Goal: Transaction & Acquisition: Purchase product/service

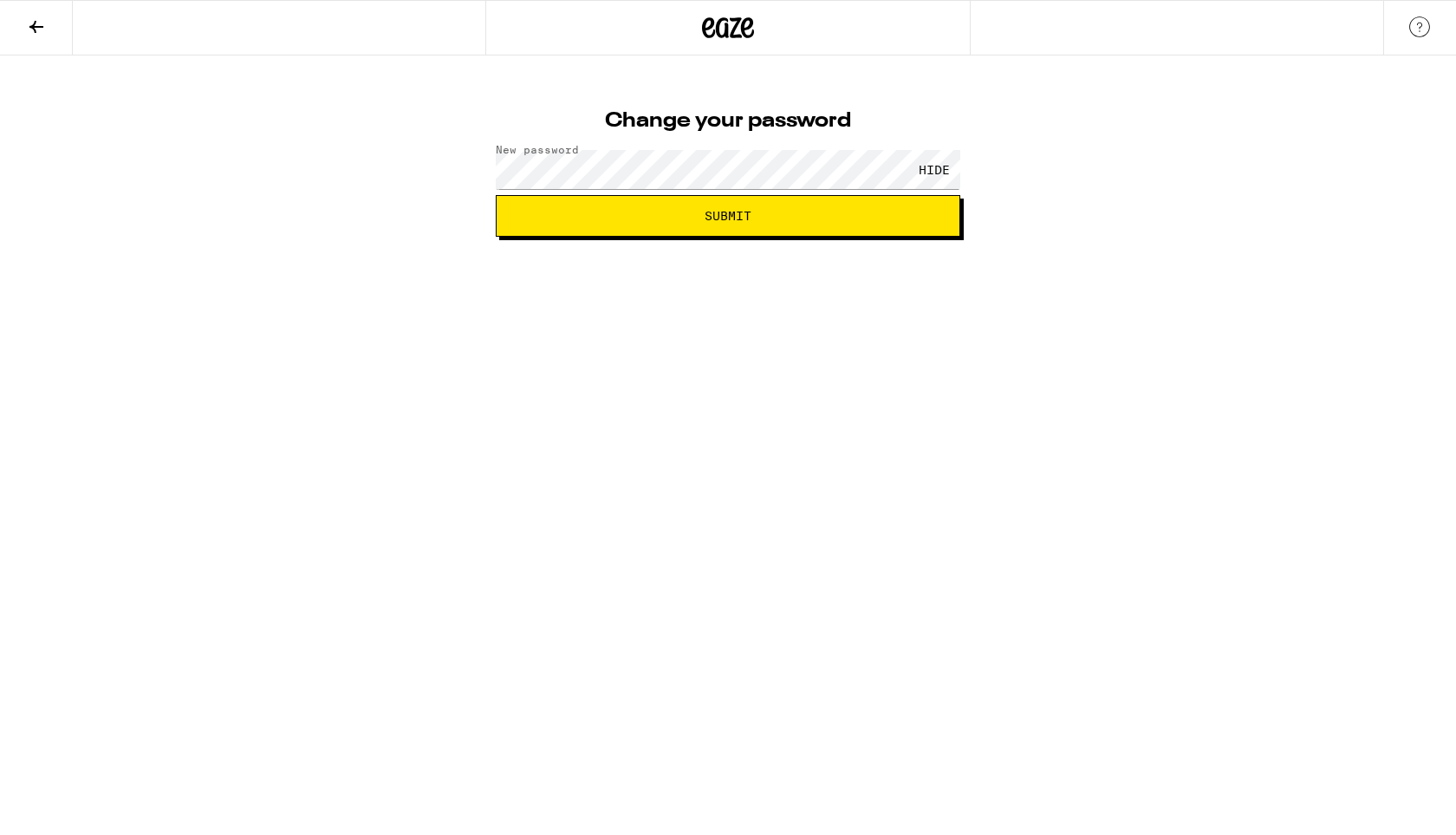
click at [729, 220] on span "Submit" at bounding box center [728, 216] width 46 height 13
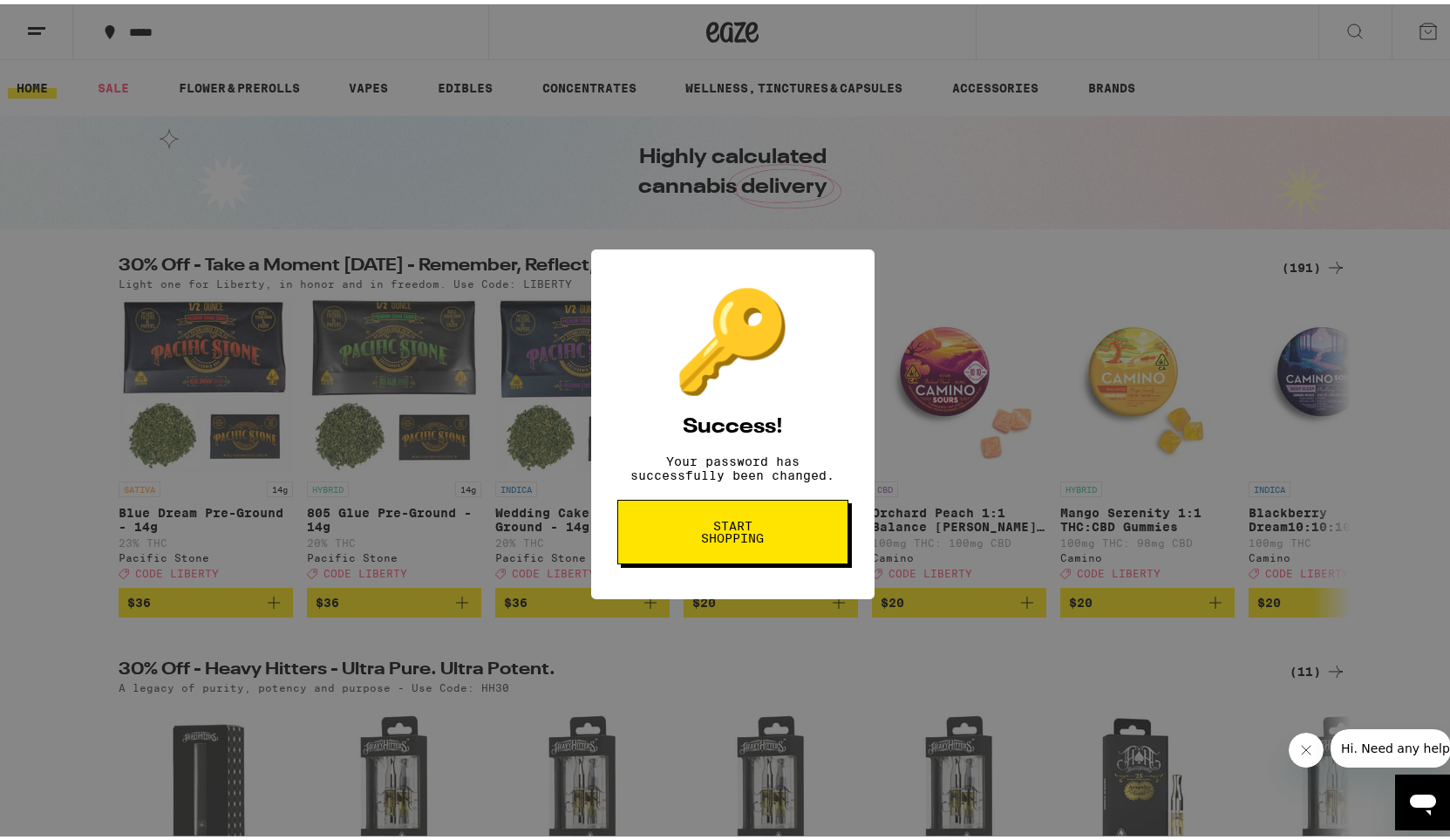
click at [707, 540] on span "Start shopping" at bounding box center [733, 527] width 90 height 24
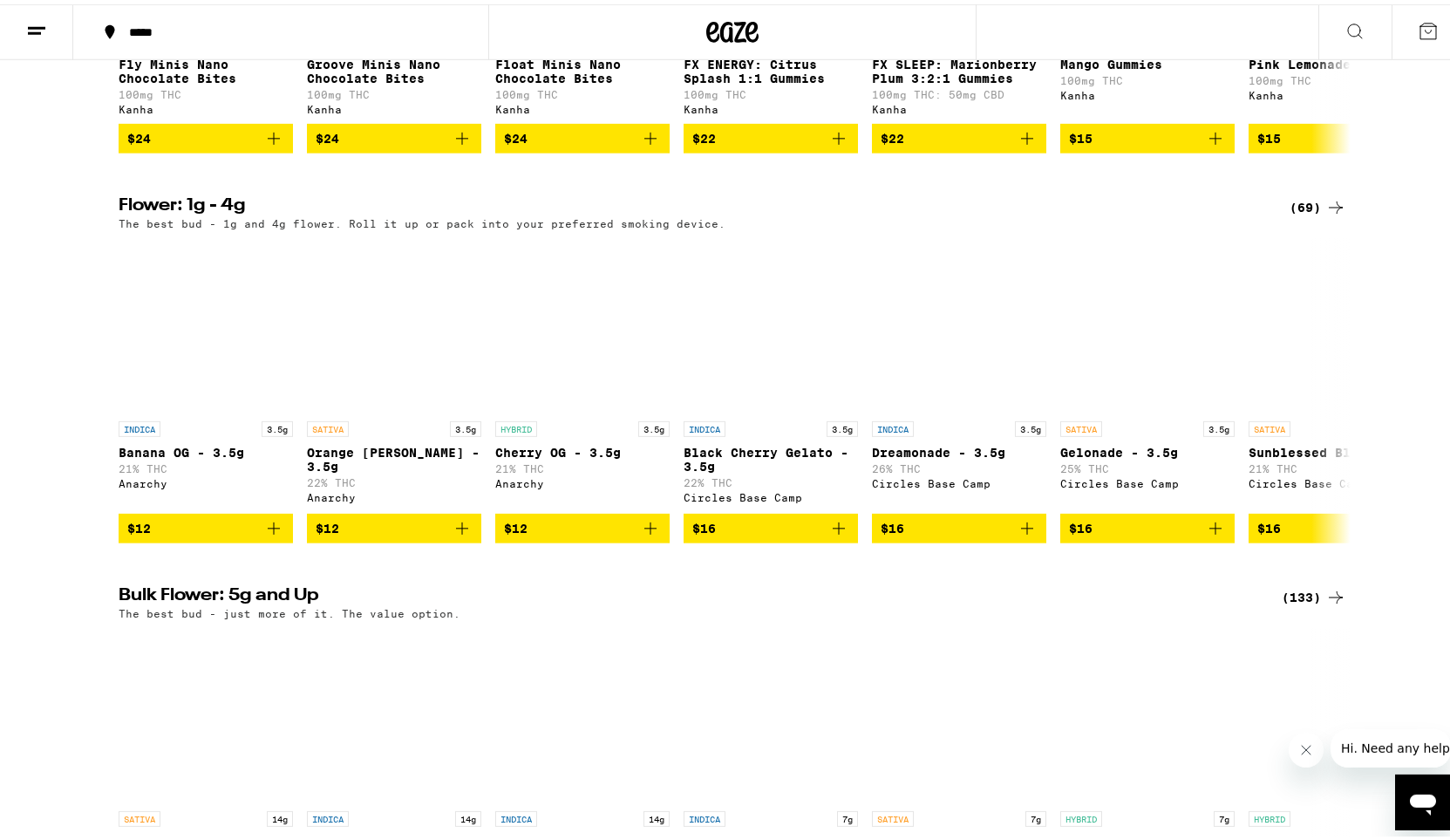
scroll to position [1250, 0]
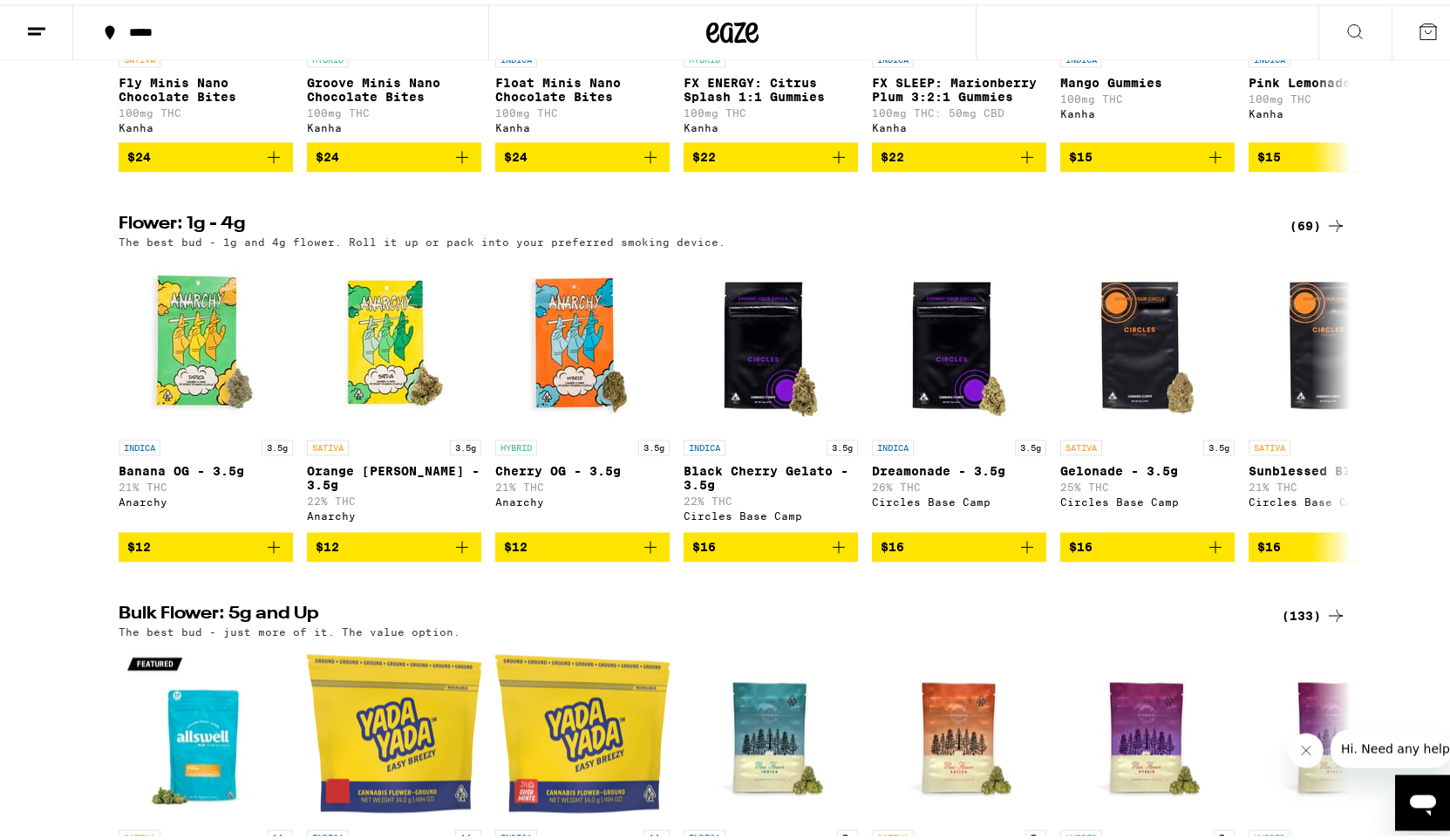
click at [1334, 232] on icon at bounding box center [1335, 221] width 21 height 21
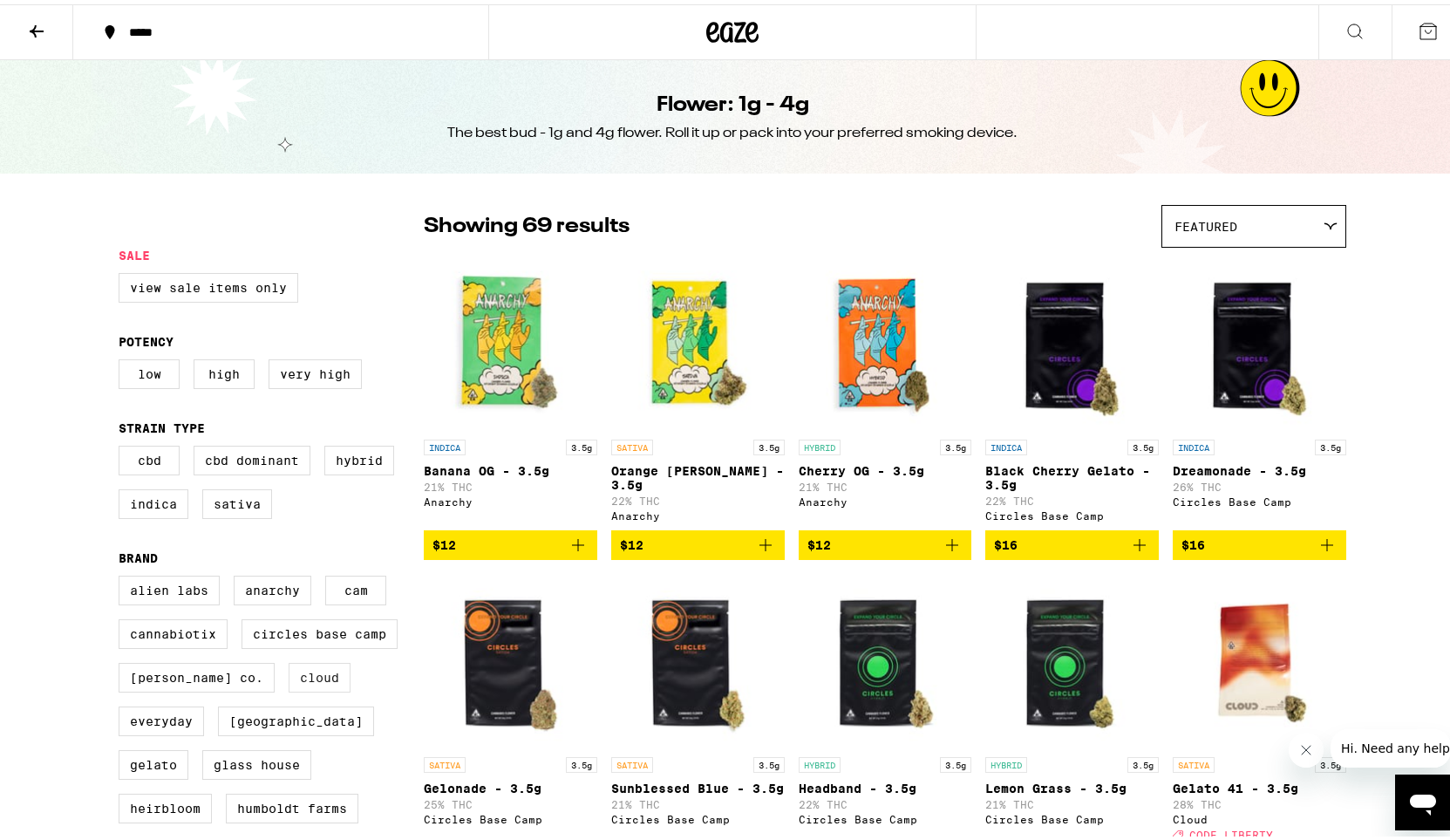
click at [288, 685] on label "Cloud" at bounding box center [319, 673] width 62 height 30
click at [123, 575] on input "Cloud" at bounding box center [122, 574] width 1 height 1
checkbox input "true"
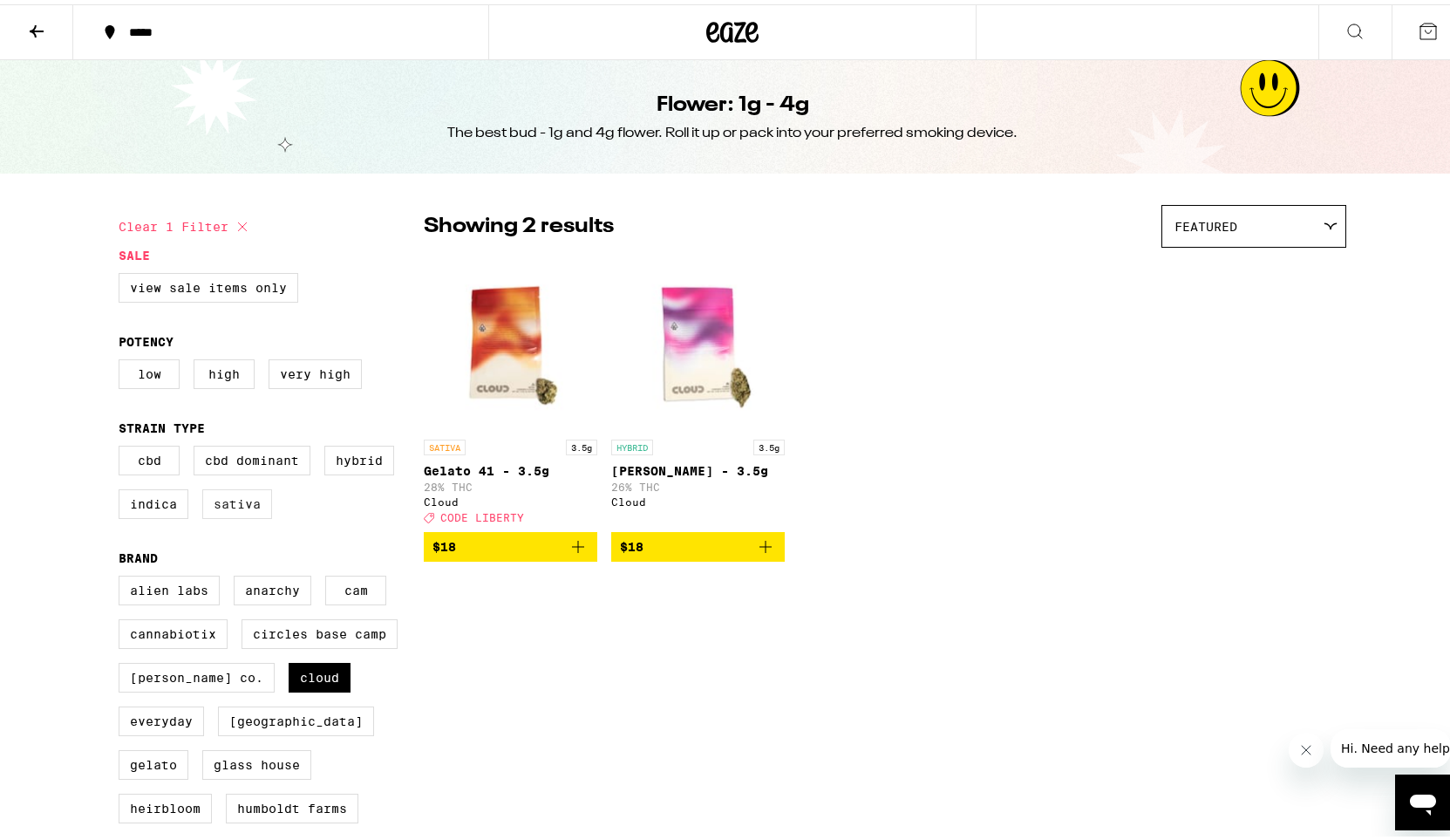
click at [222, 512] on label "Sativa" at bounding box center [237, 500] width 70 height 30
click at [123, 445] on input "Sativa" at bounding box center [122, 444] width 1 height 1
checkbox input "true"
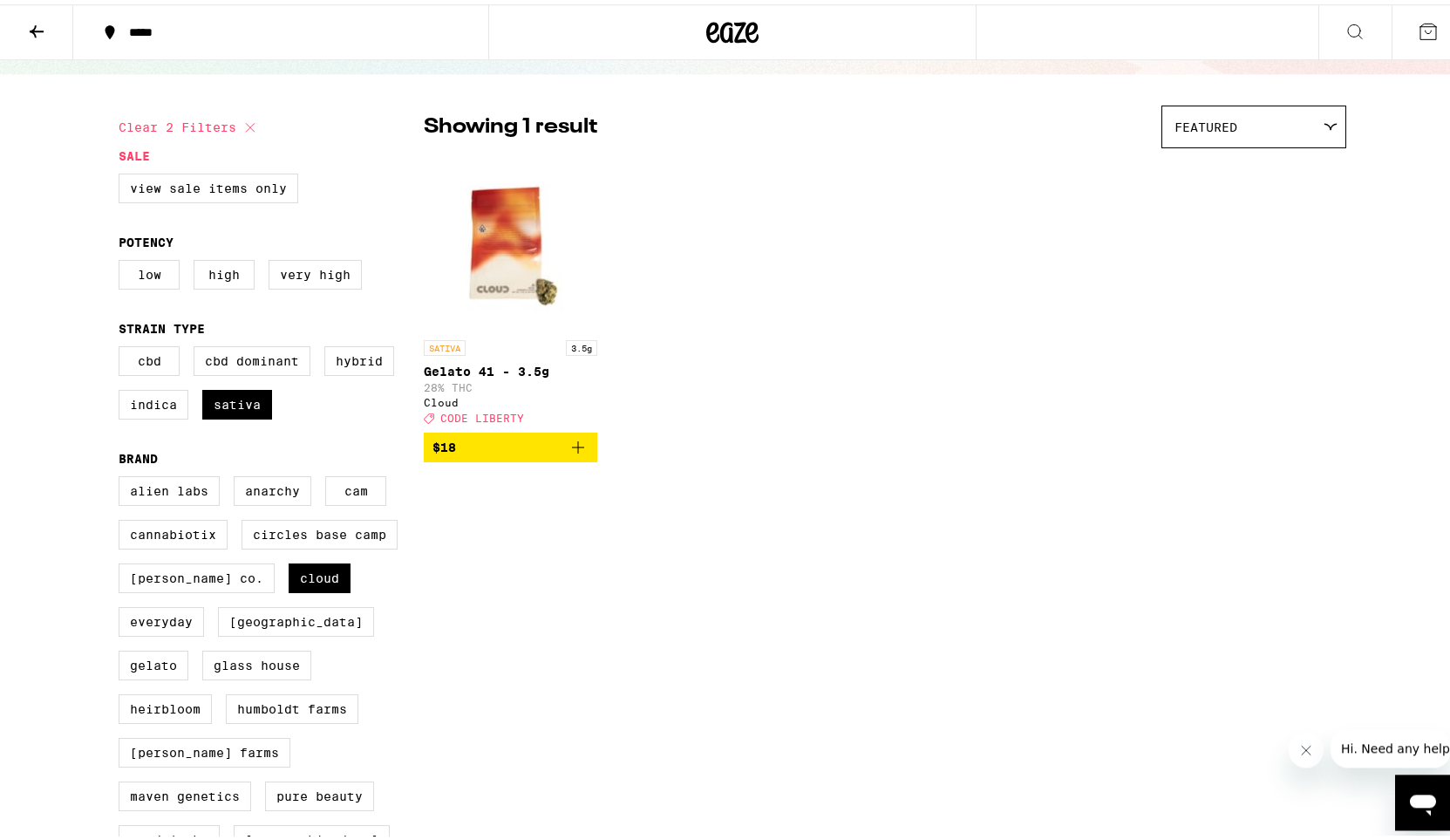
scroll to position [66, 0]
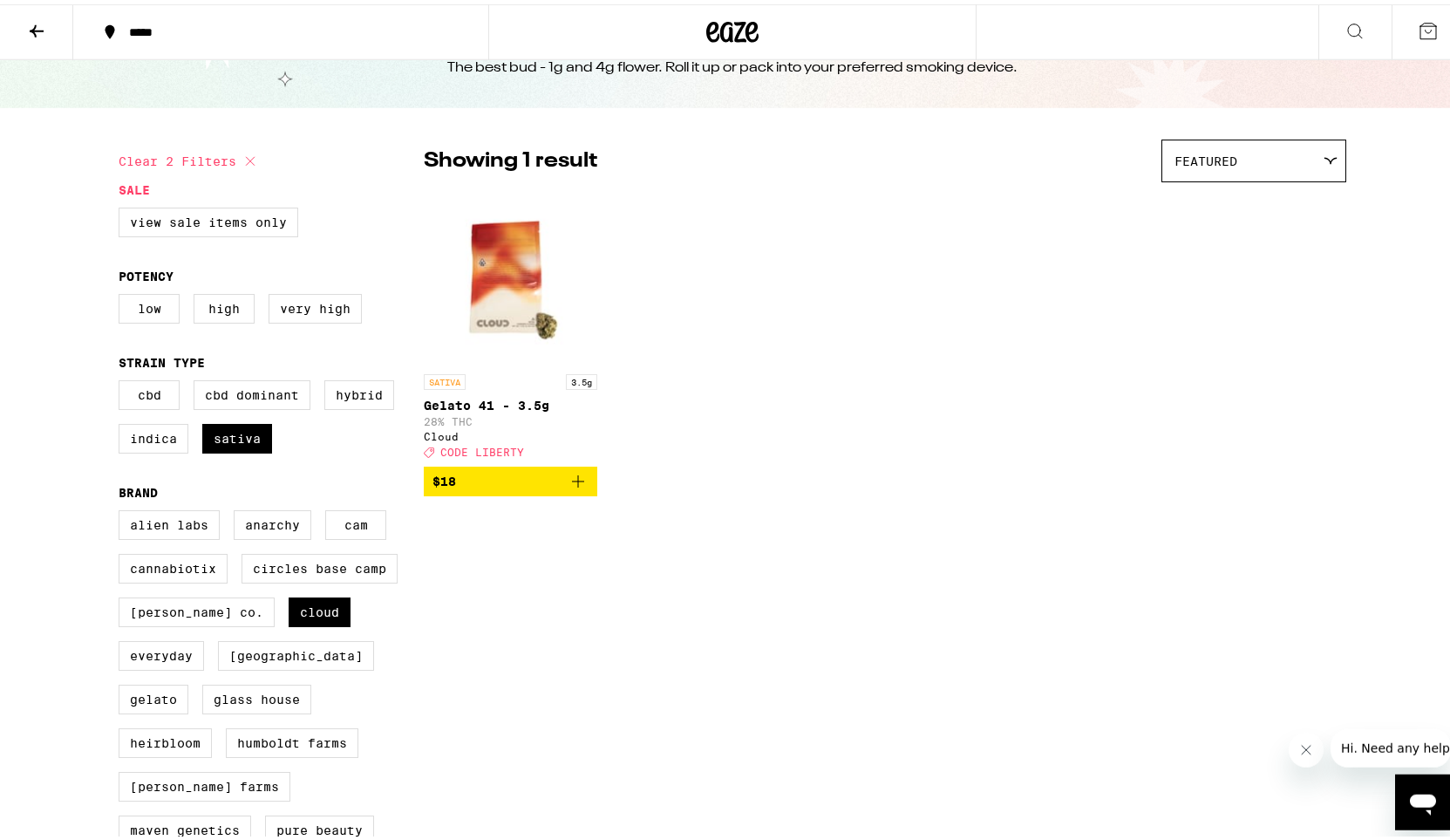
click at [880, 491] on div "SATIVA 3.5g Gelato 41 - 3.5g 28% THC Cloud Deal Created with Sketch. CODE LIBER…" at bounding box center [885, 340] width 923 height 305
drag, startPoint x: 310, startPoint y: 443, endPoint x: 313, endPoint y: 452, distance: 9.5
click at [313, 452] on div "CBD CBD Dominant Hybrid Indica Sativa" at bounding box center [271, 419] width 305 height 87
click at [573, 483] on icon "Add to bag" at bounding box center [579, 477] width 13 height 13
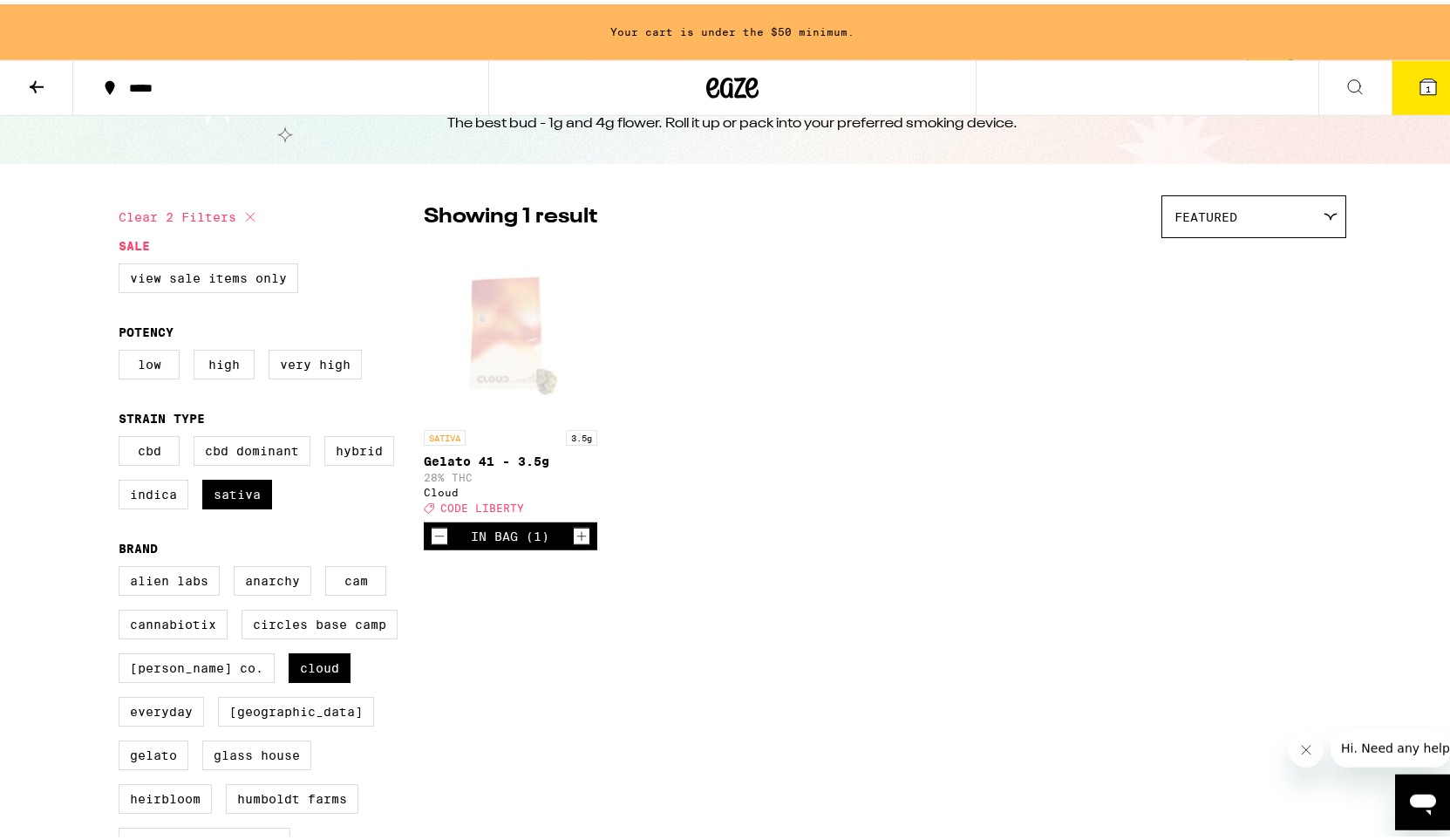
scroll to position [121, 0]
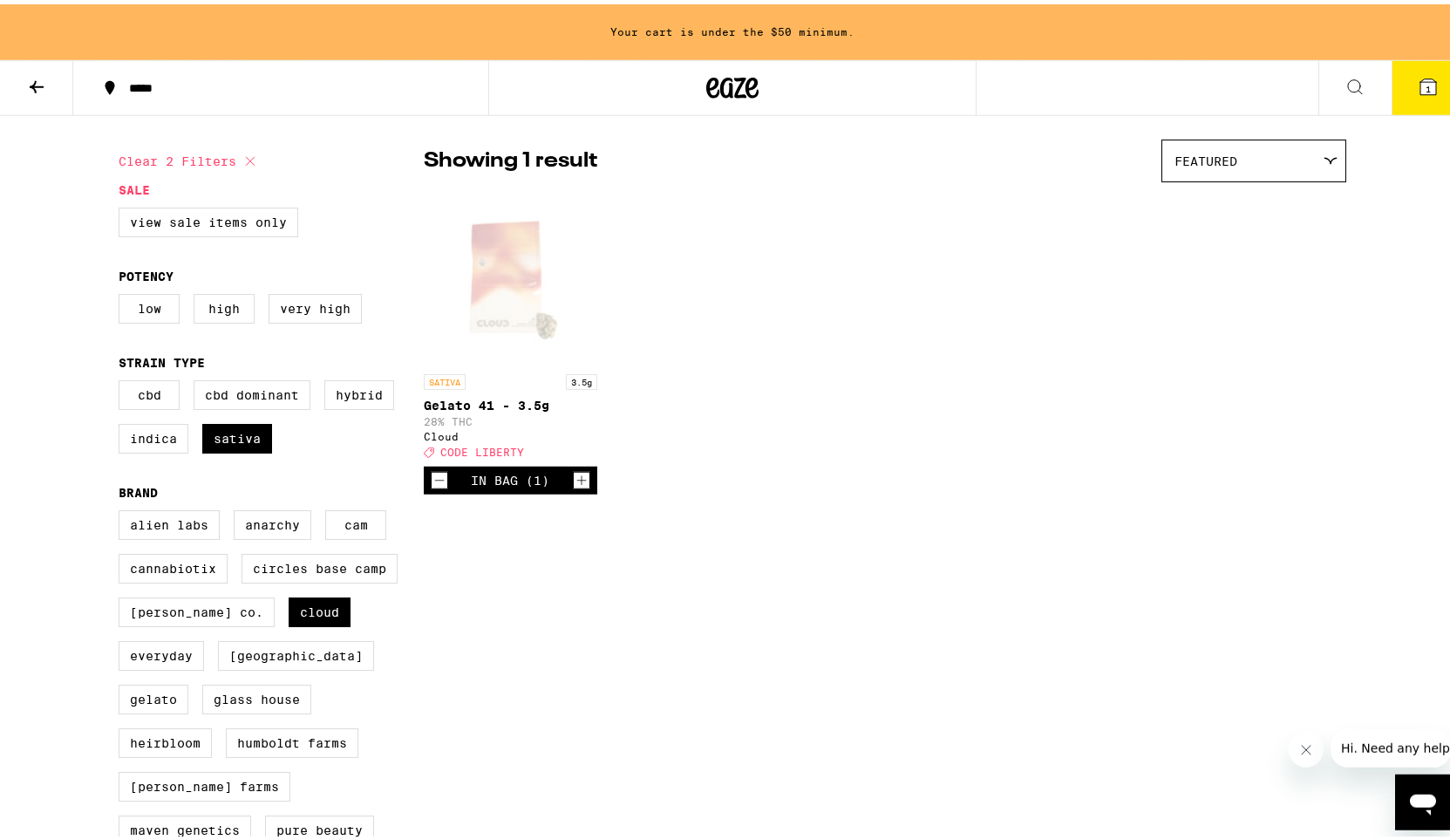
click at [578, 482] on icon "Increment" at bounding box center [582, 476] width 10 height 10
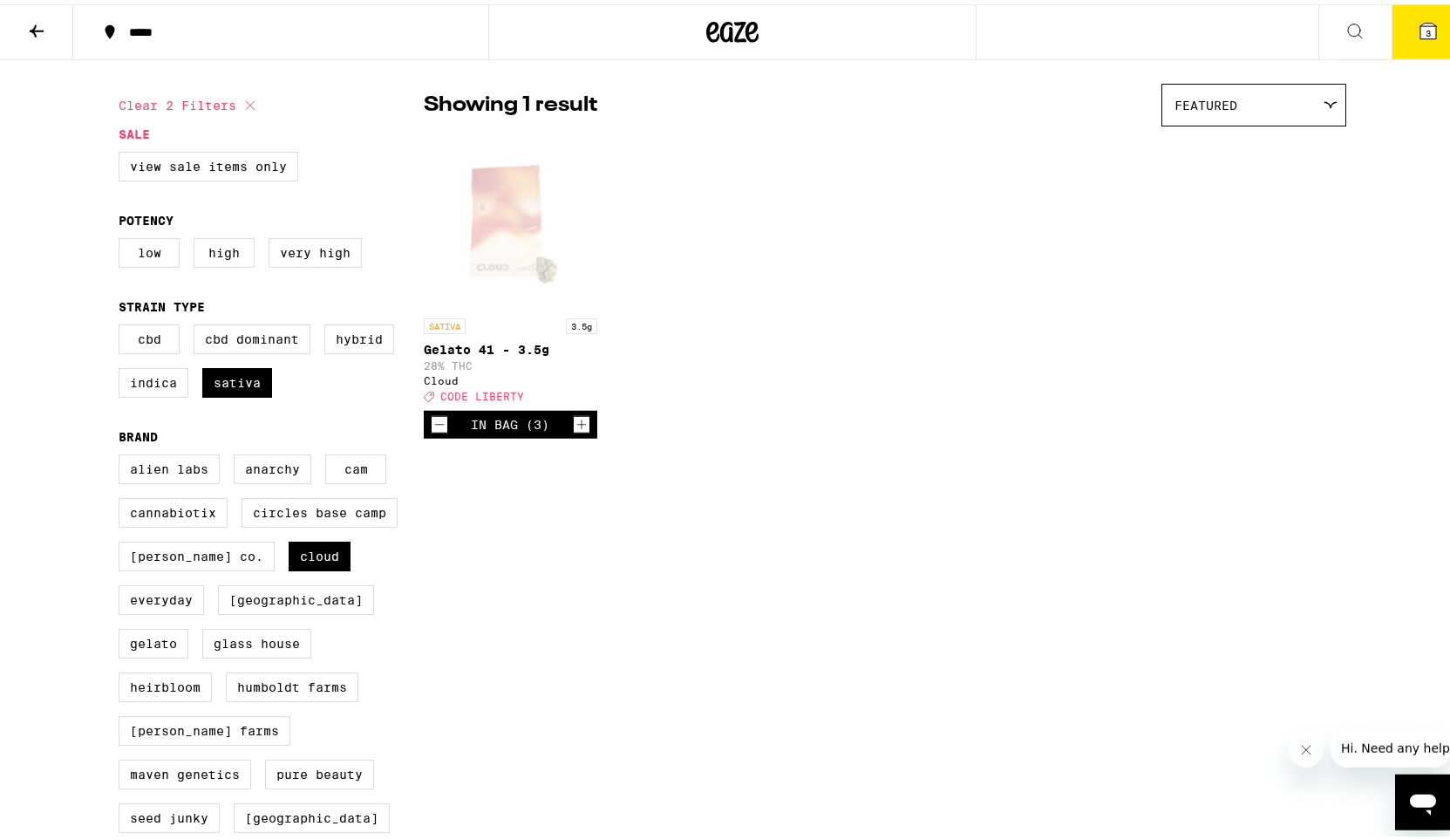
scroll to position [66, 0]
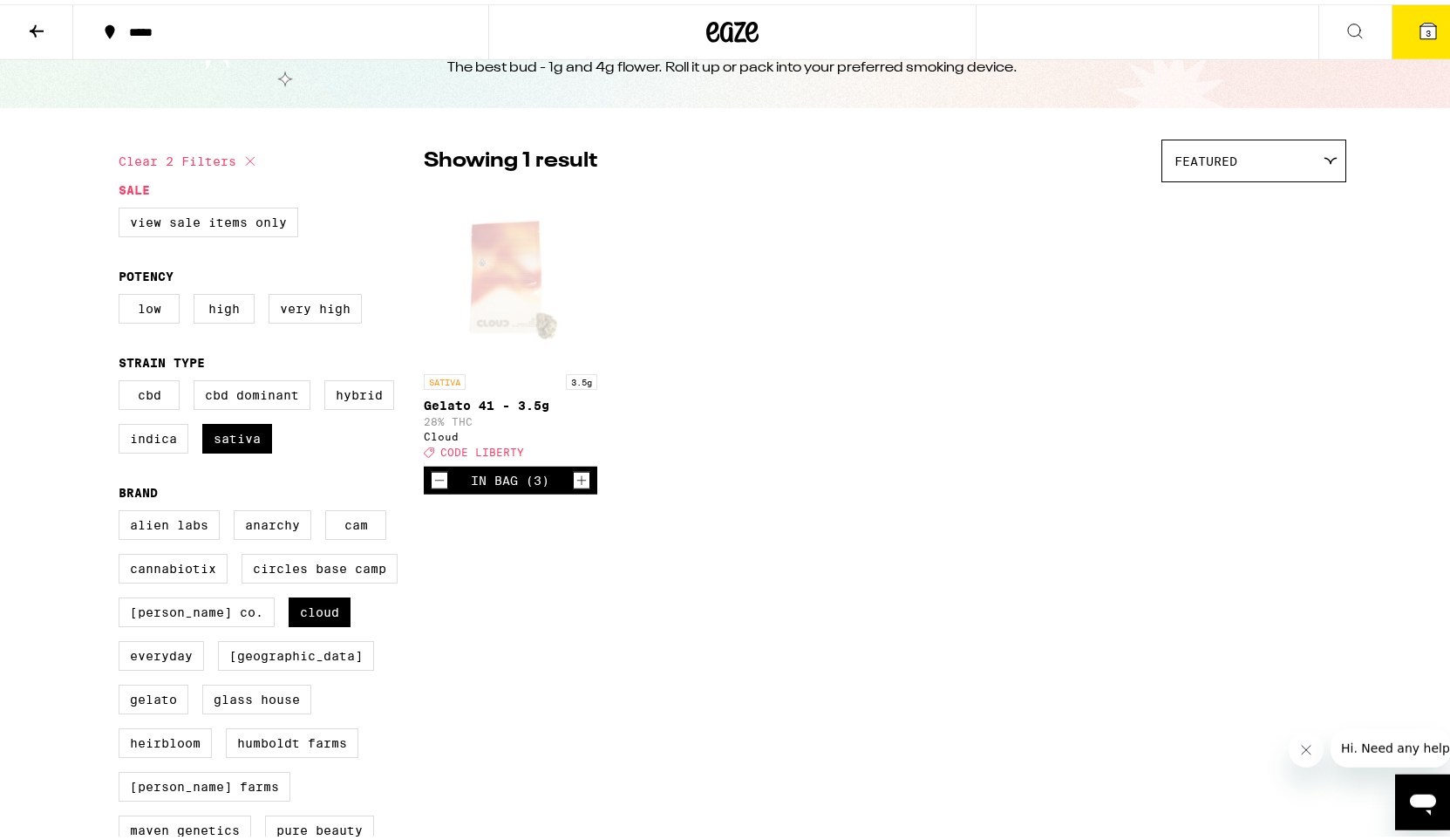
click at [578, 482] on icon "Increment" at bounding box center [582, 476] width 10 height 10
click at [22, 23] on button at bounding box center [37, 28] width 74 height 55
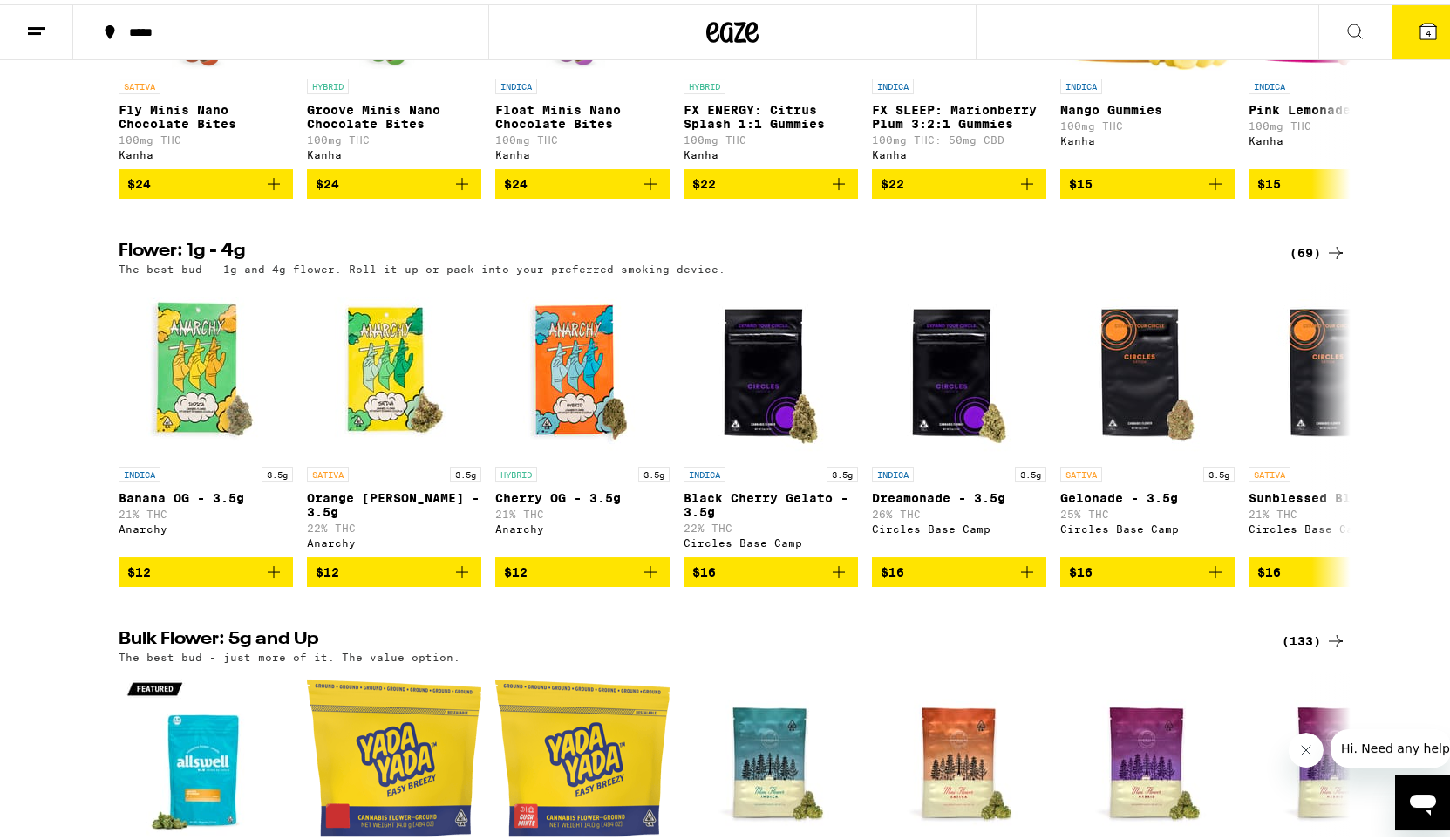
scroll to position [1352, 0]
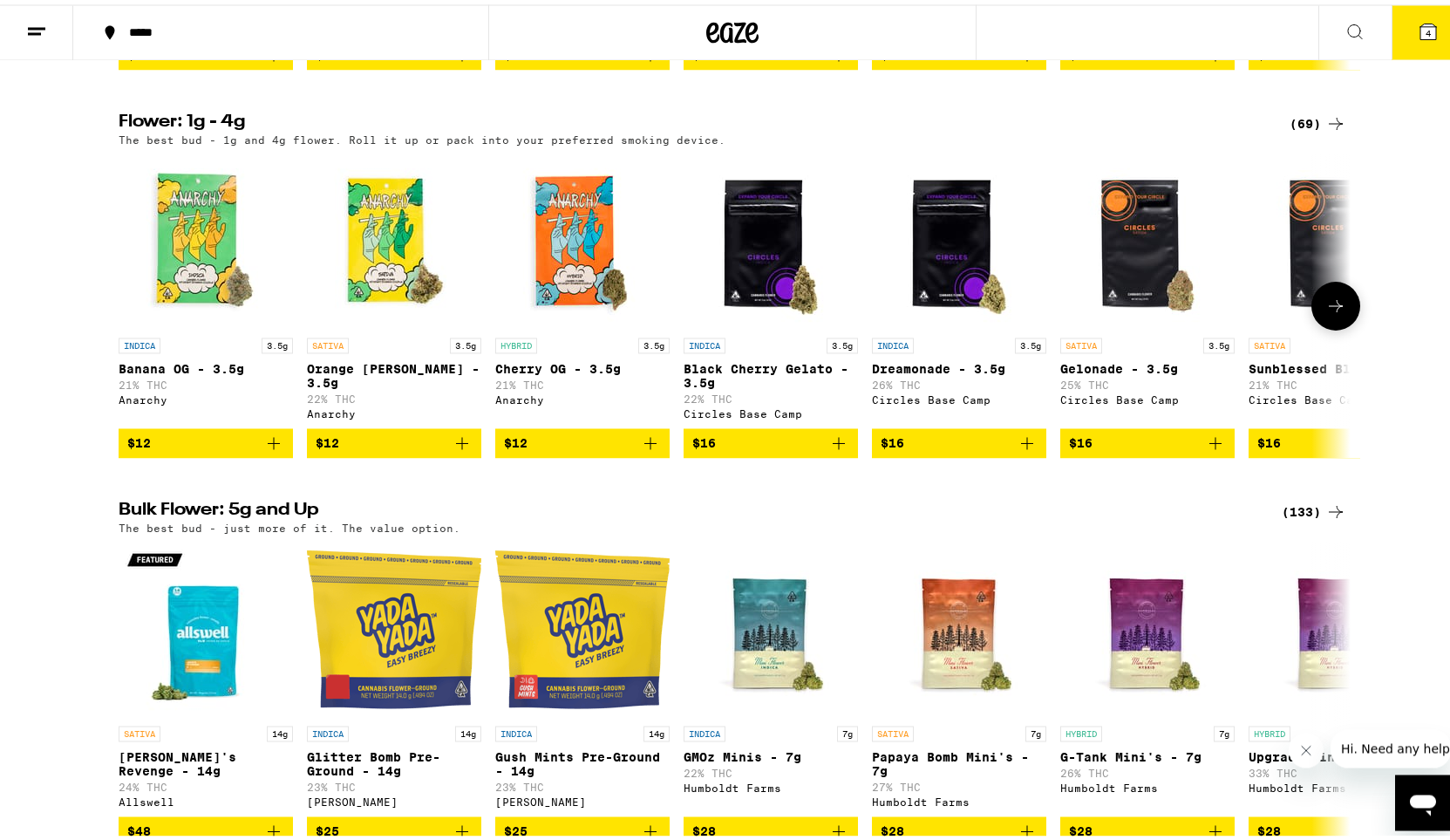
click at [1329, 313] on icon at bounding box center [1335, 301] width 21 height 21
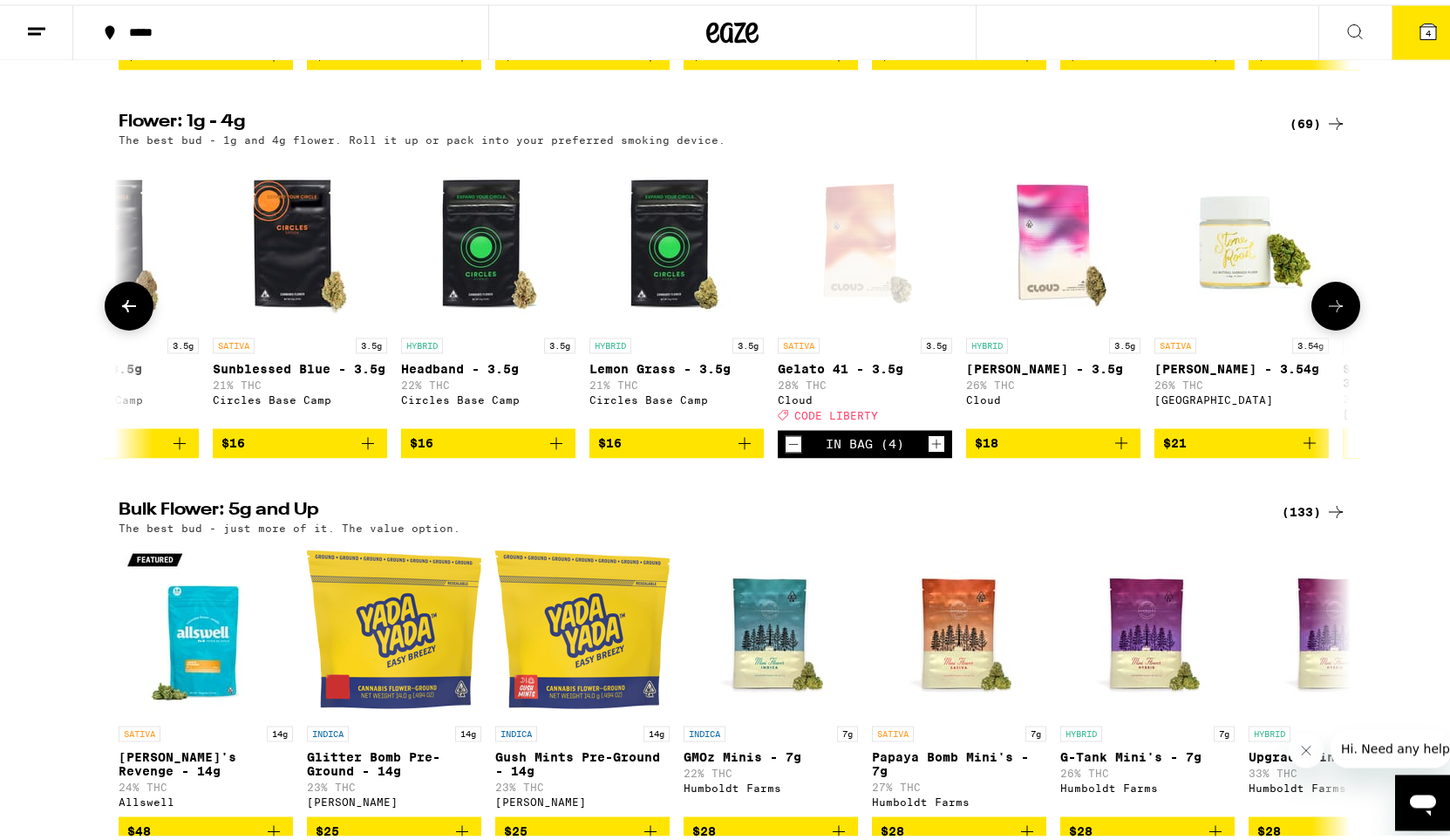
scroll to position [0, 1038]
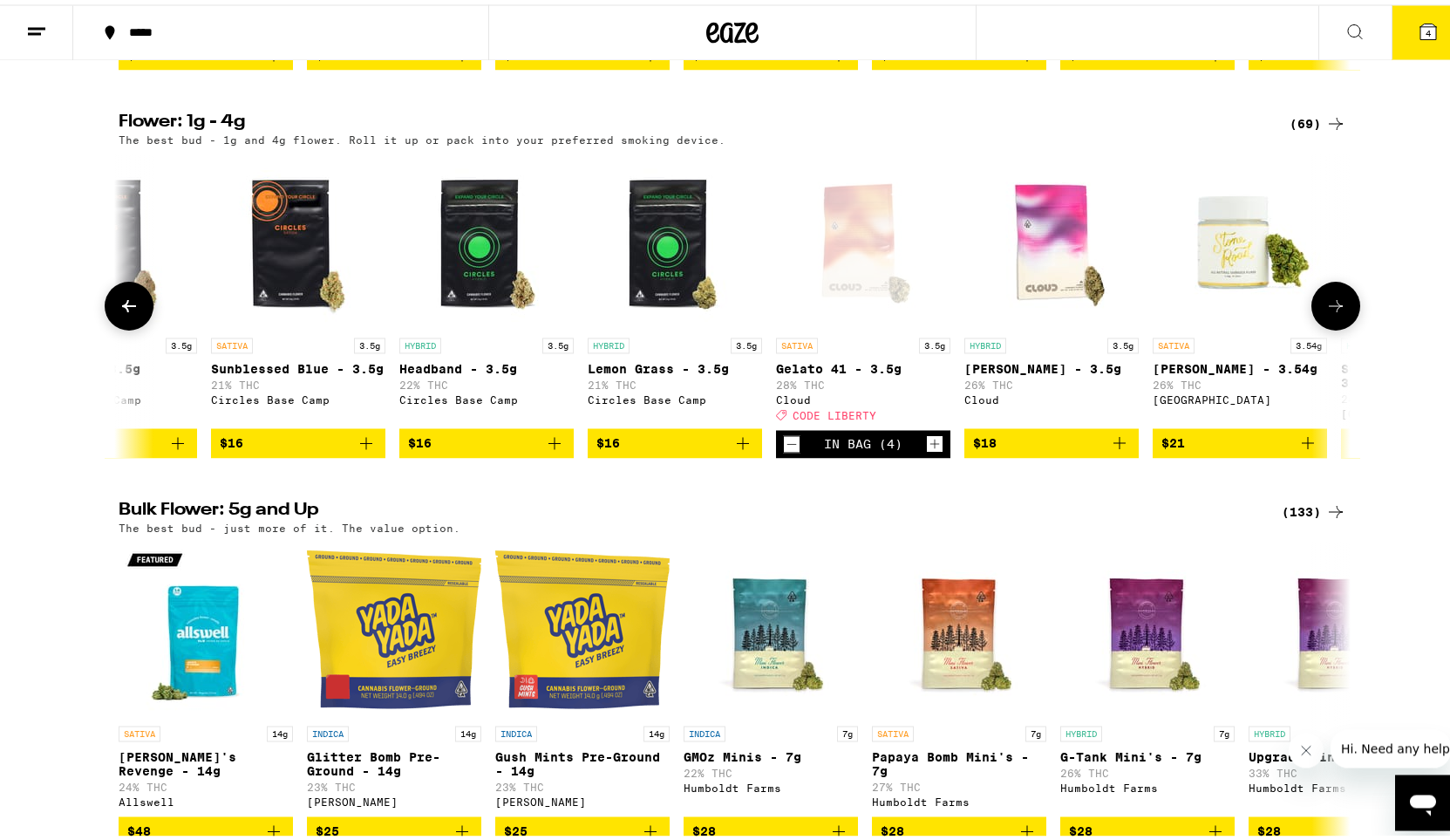
click at [119, 313] on icon at bounding box center [128, 301] width 21 height 21
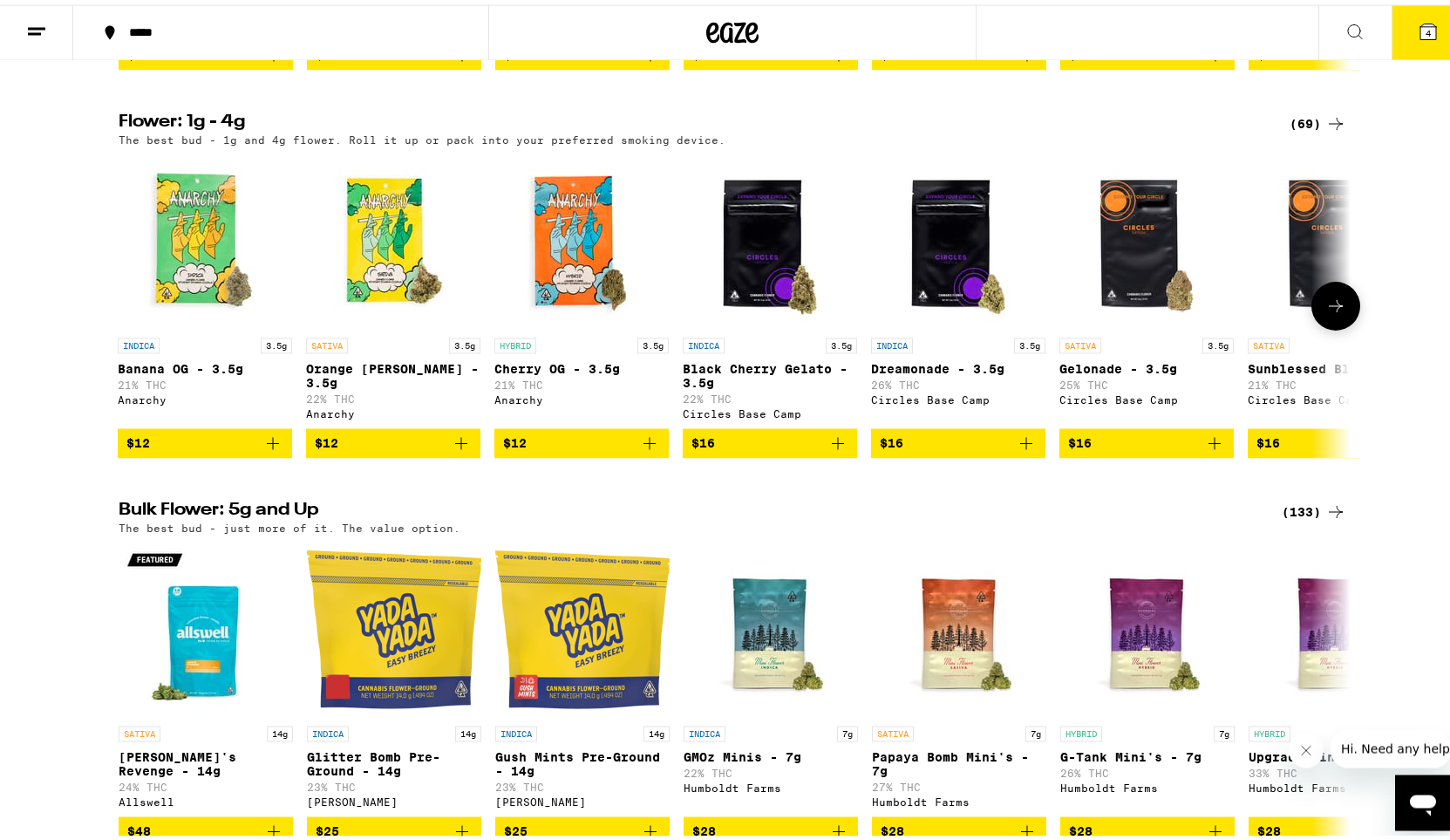
scroll to position [0, 0]
click at [1017, 449] on icon "Add to bag" at bounding box center [1027, 438] width 21 height 21
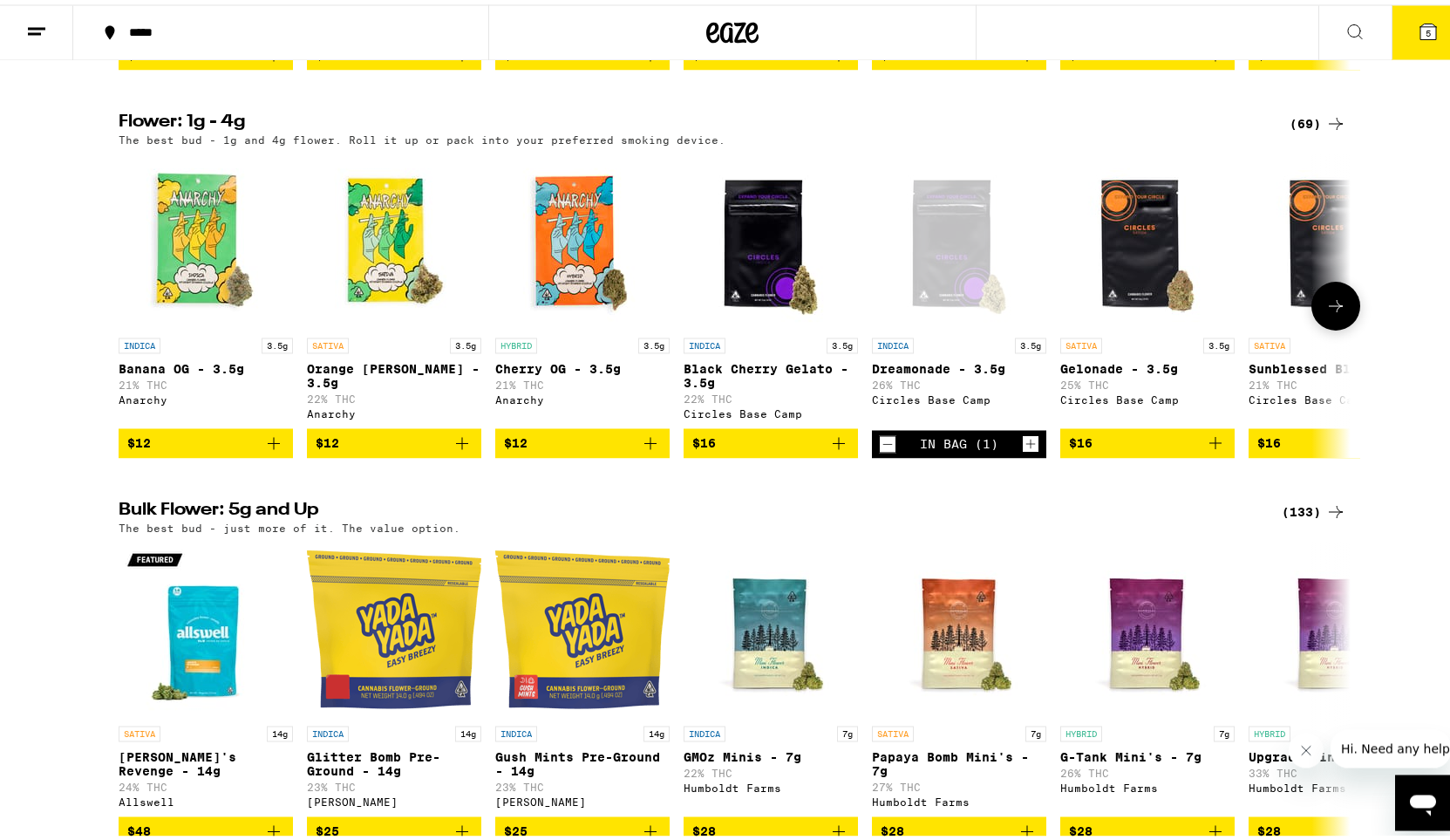
click at [1023, 450] on icon "Increment" at bounding box center [1030, 439] width 15 height 21
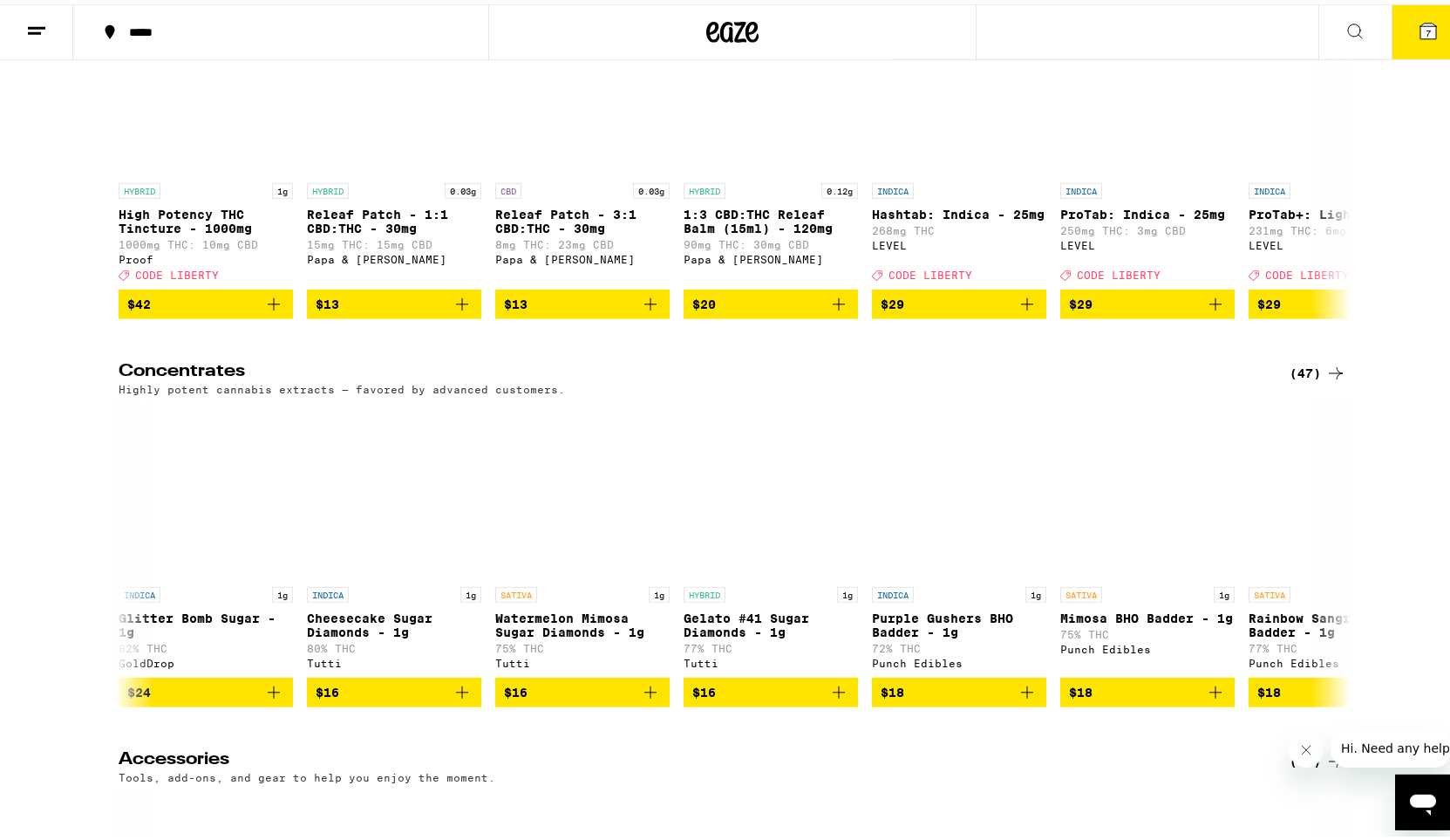
scroll to position [6739, 0]
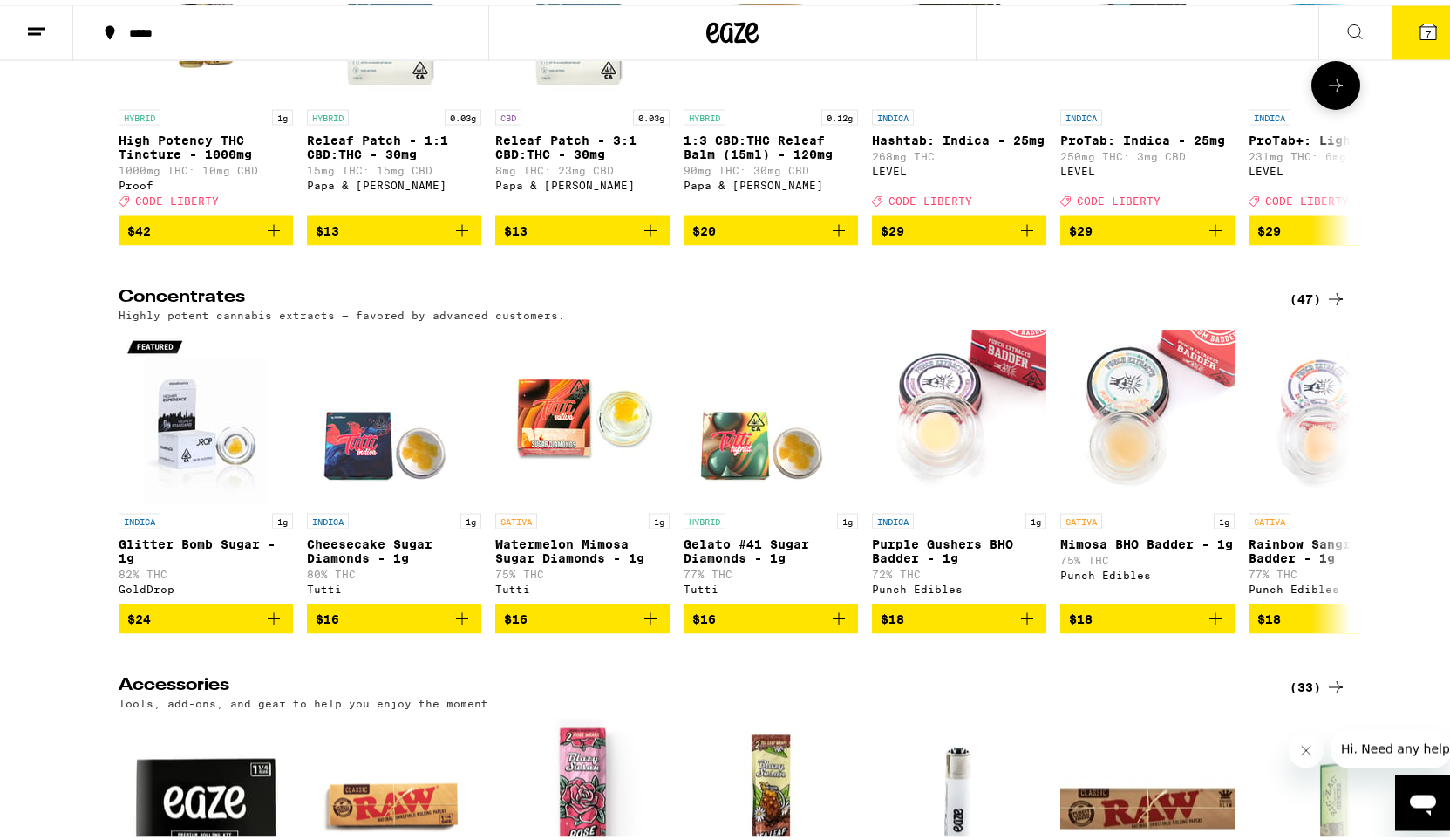
click at [1338, 92] on icon at bounding box center [1335, 81] width 21 height 21
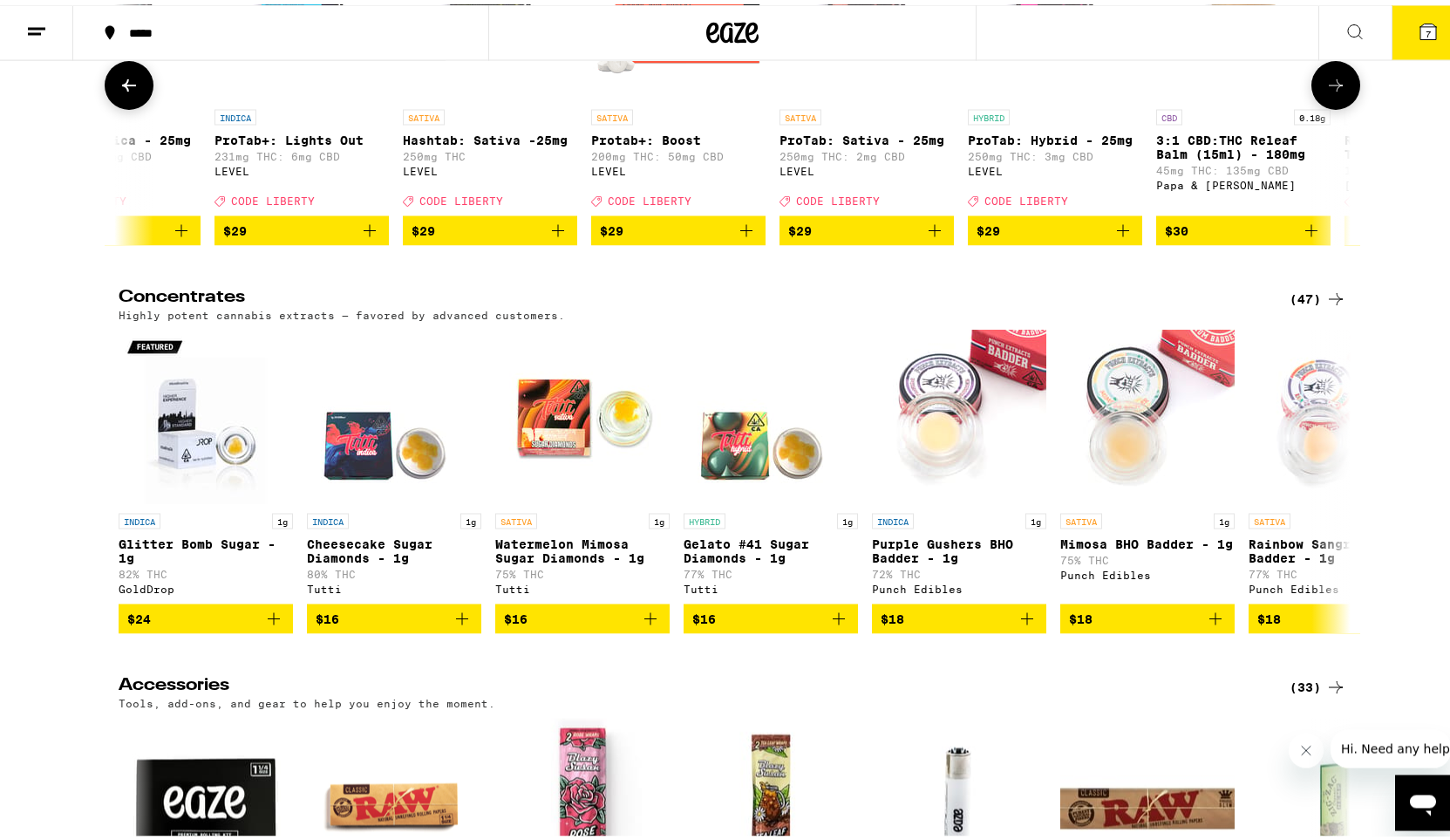
scroll to position [0, 1038]
click at [1338, 92] on icon at bounding box center [1335, 81] width 21 height 21
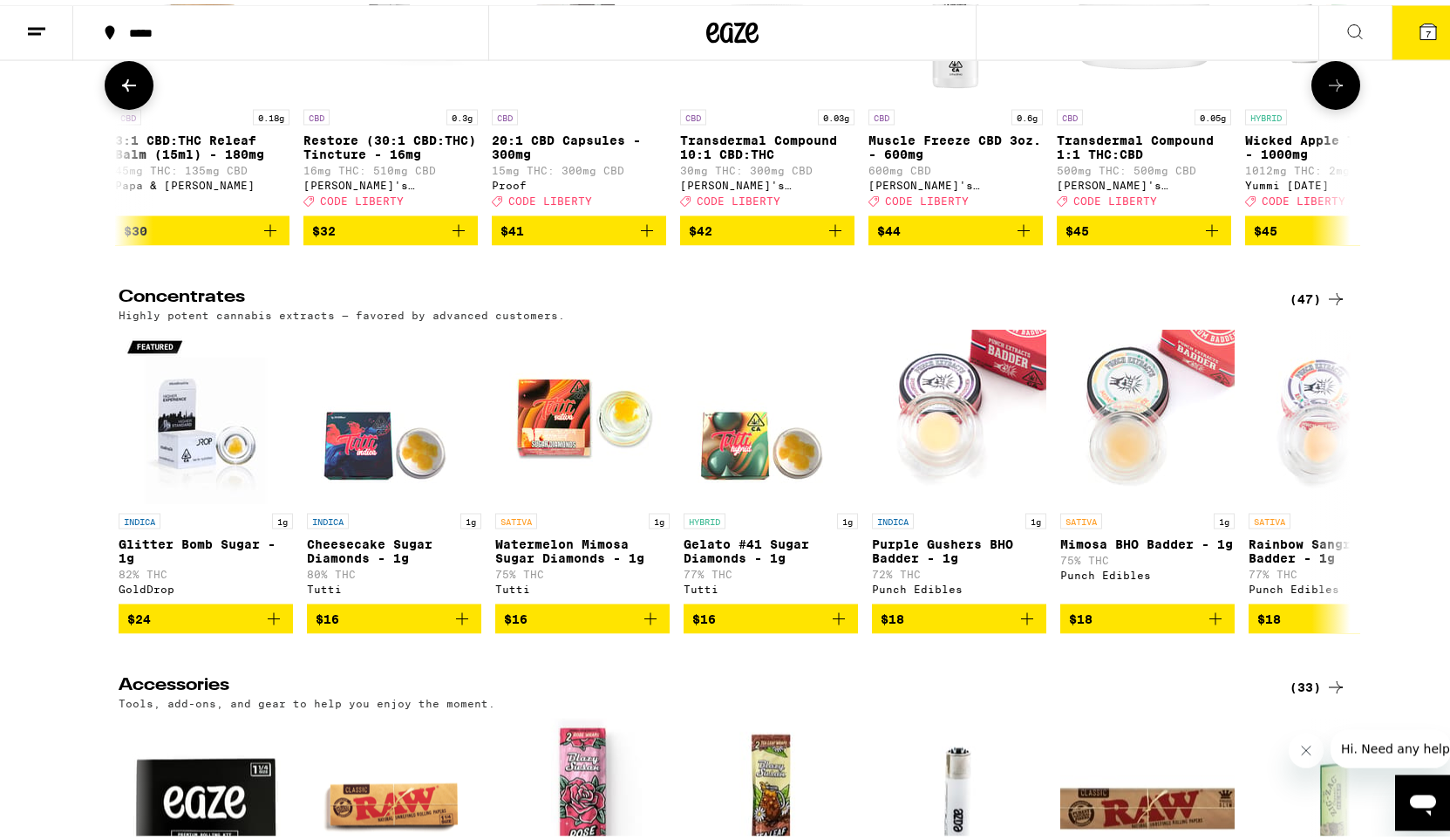
click at [1338, 92] on icon at bounding box center [1335, 81] width 21 height 21
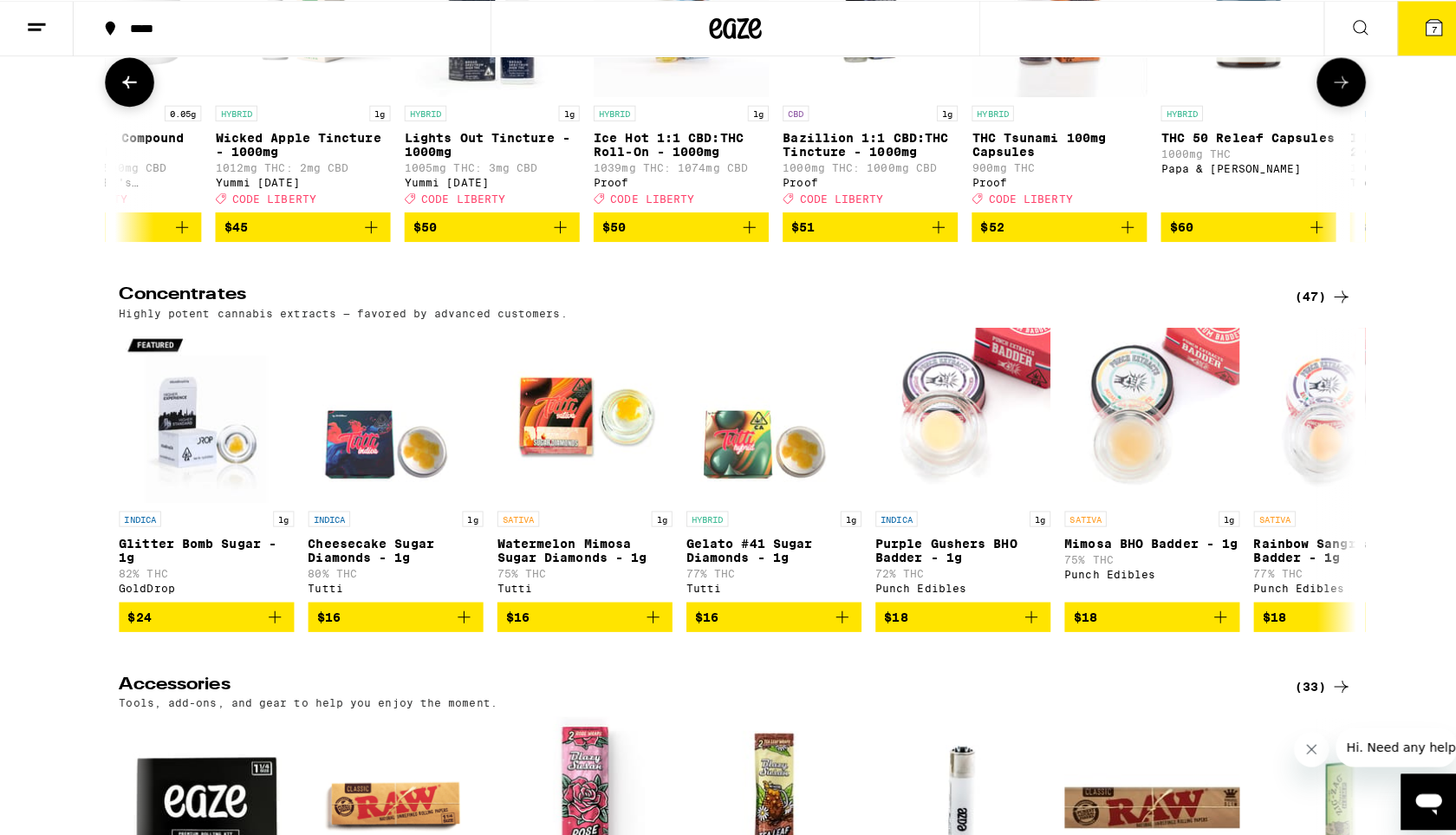
scroll to position [0, 3093]
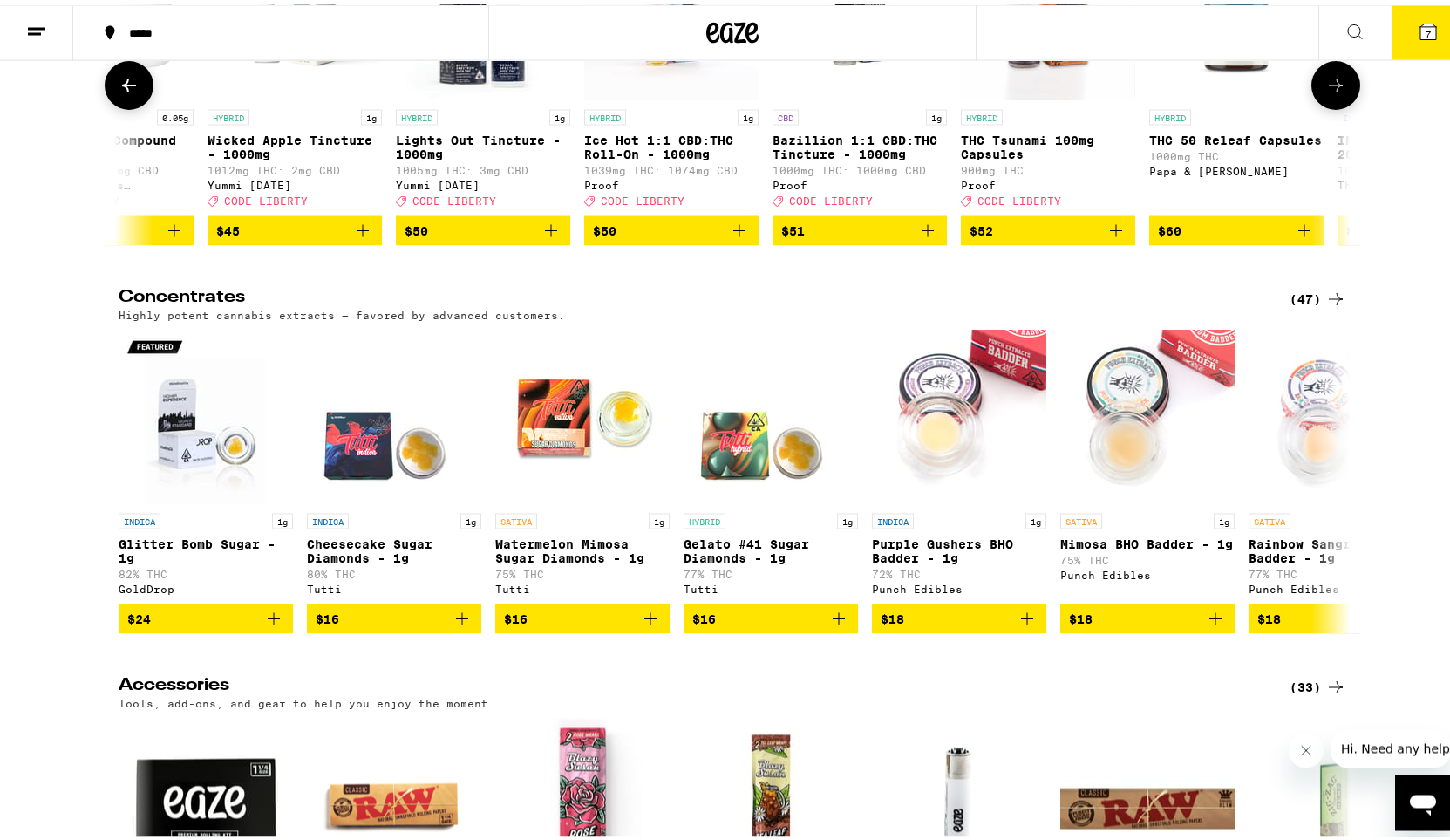
click at [1295, 236] on icon "Add to bag" at bounding box center [1304, 225] width 21 height 21
click at [1300, 237] on icon "Increment" at bounding box center [1307, 226] width 15 height 21
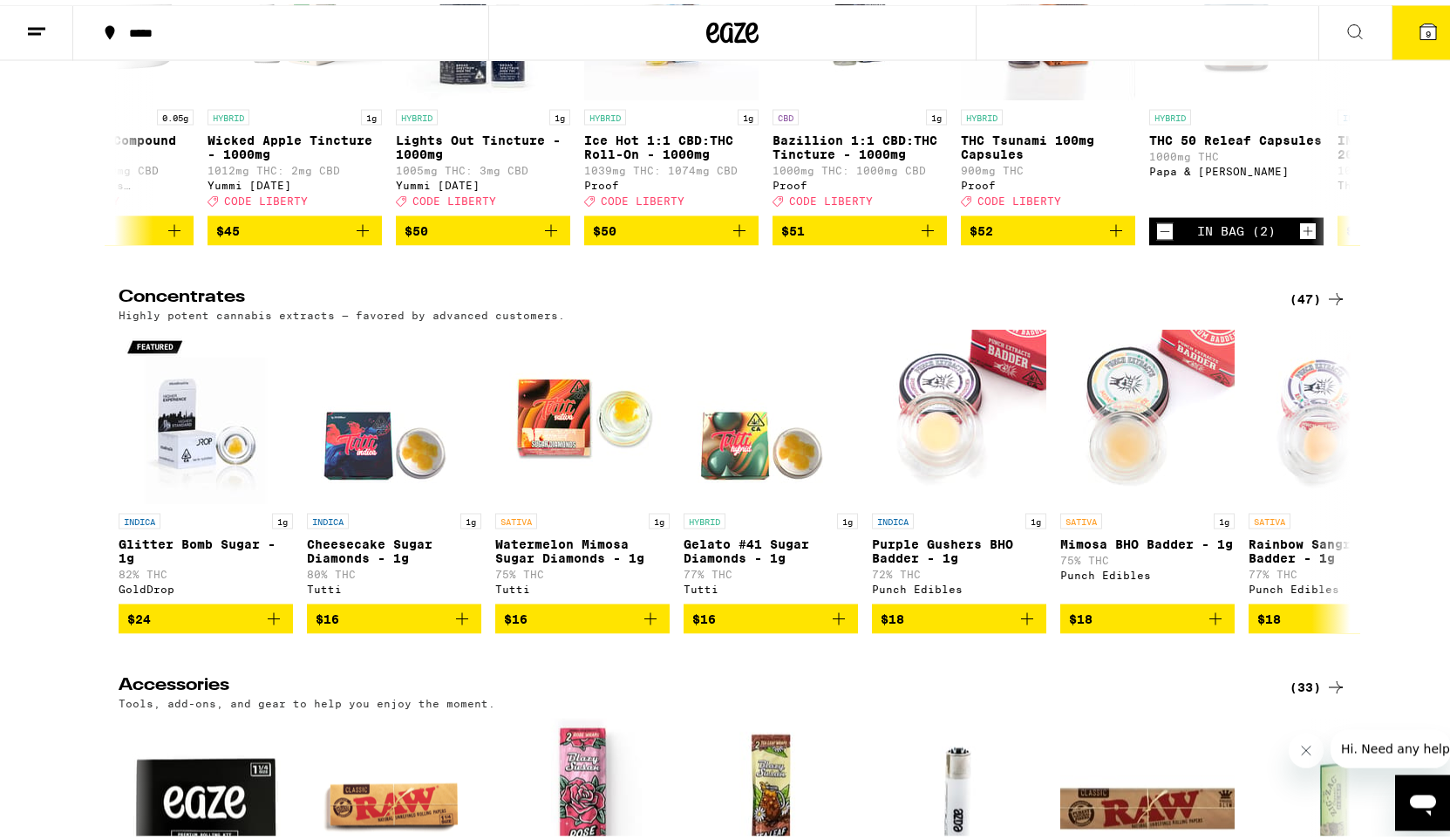
click at [1420, 23] on icon at bounding box center [1428, 26] width 15 height 15
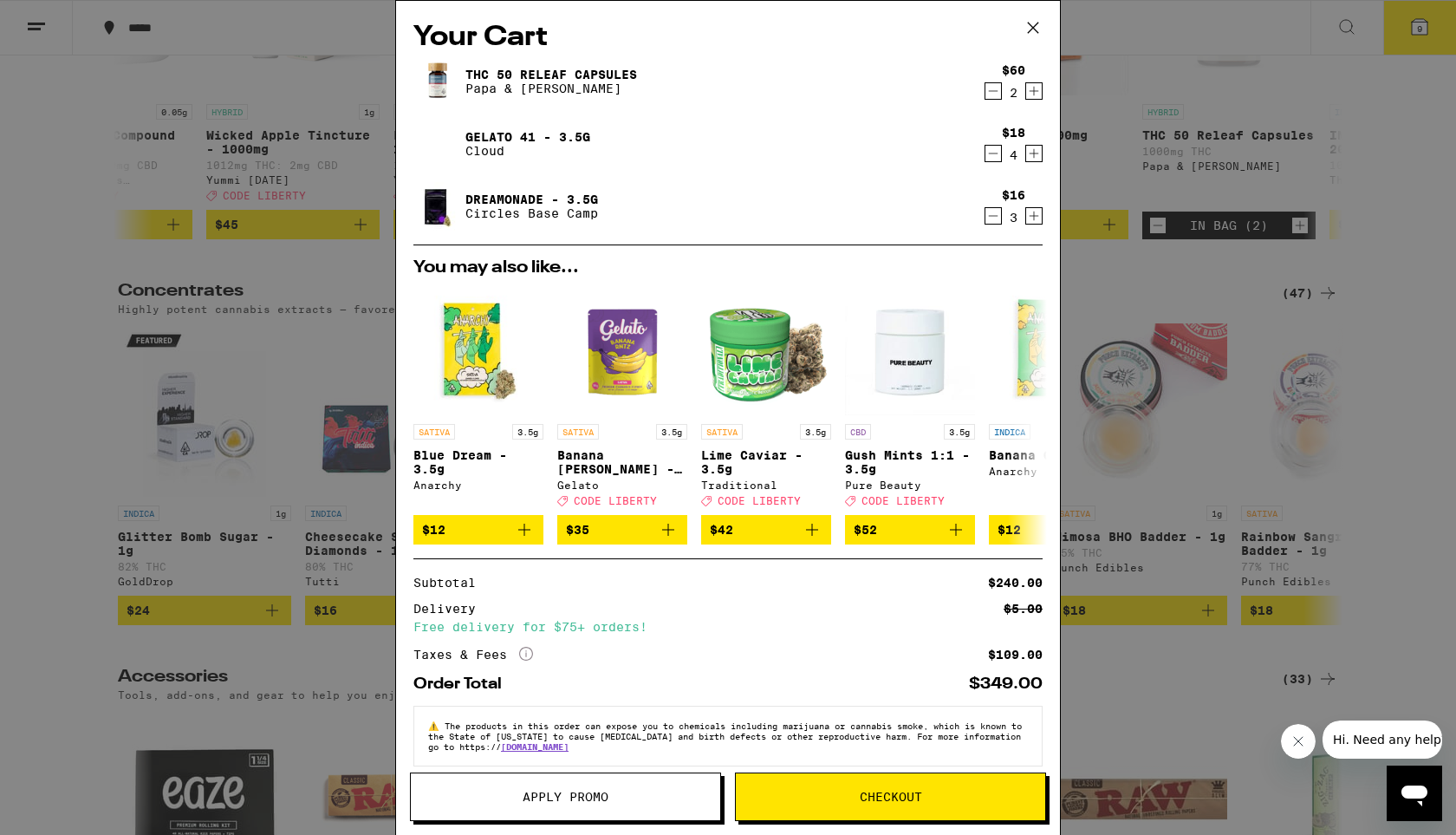
click at [871, 795] on span "Checkout" at bounding box center [891, 797] width 62 height 13
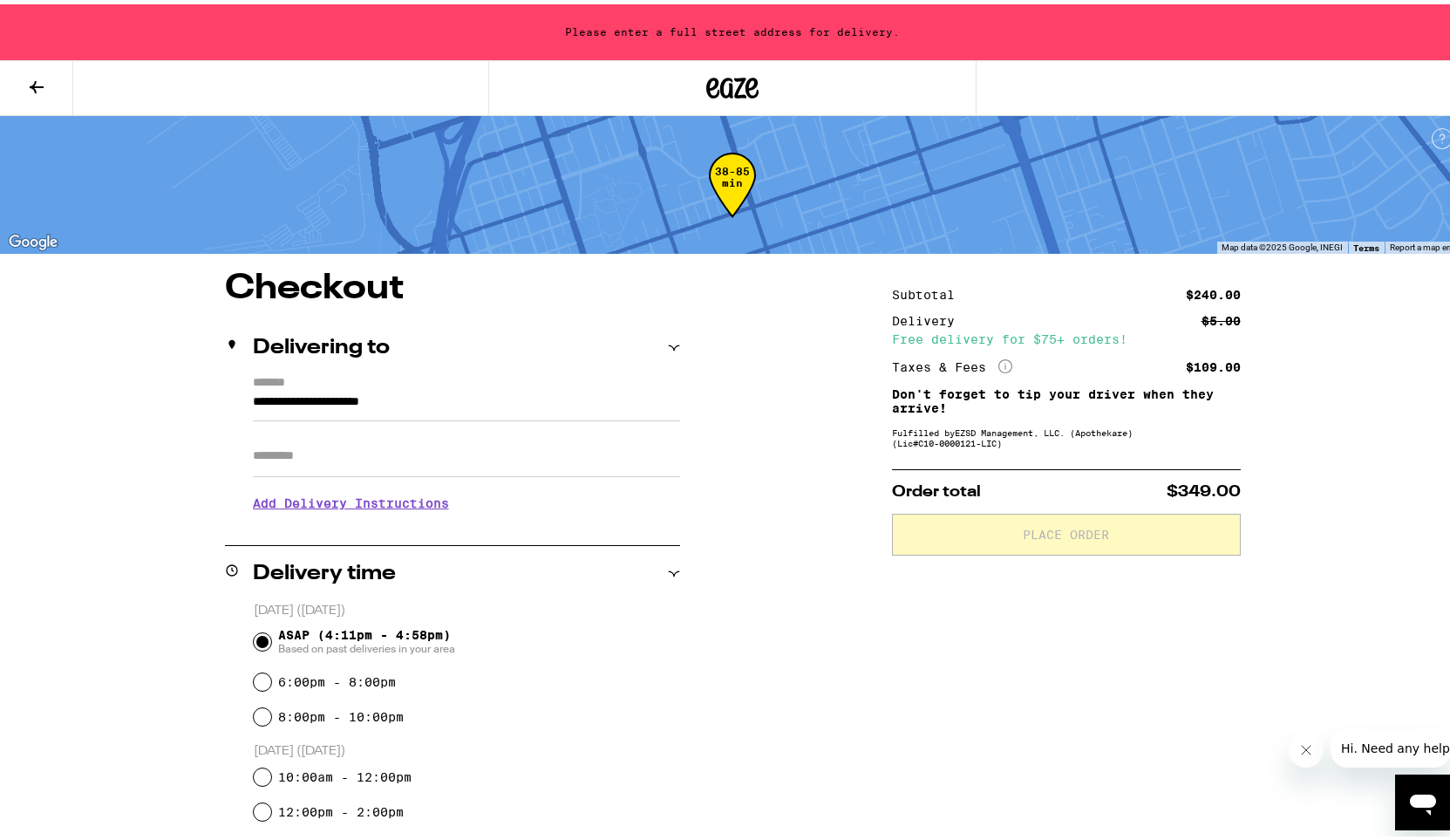
click at [486, 398] on input "**********" at bounding box center [466, 402] width 428 height 30
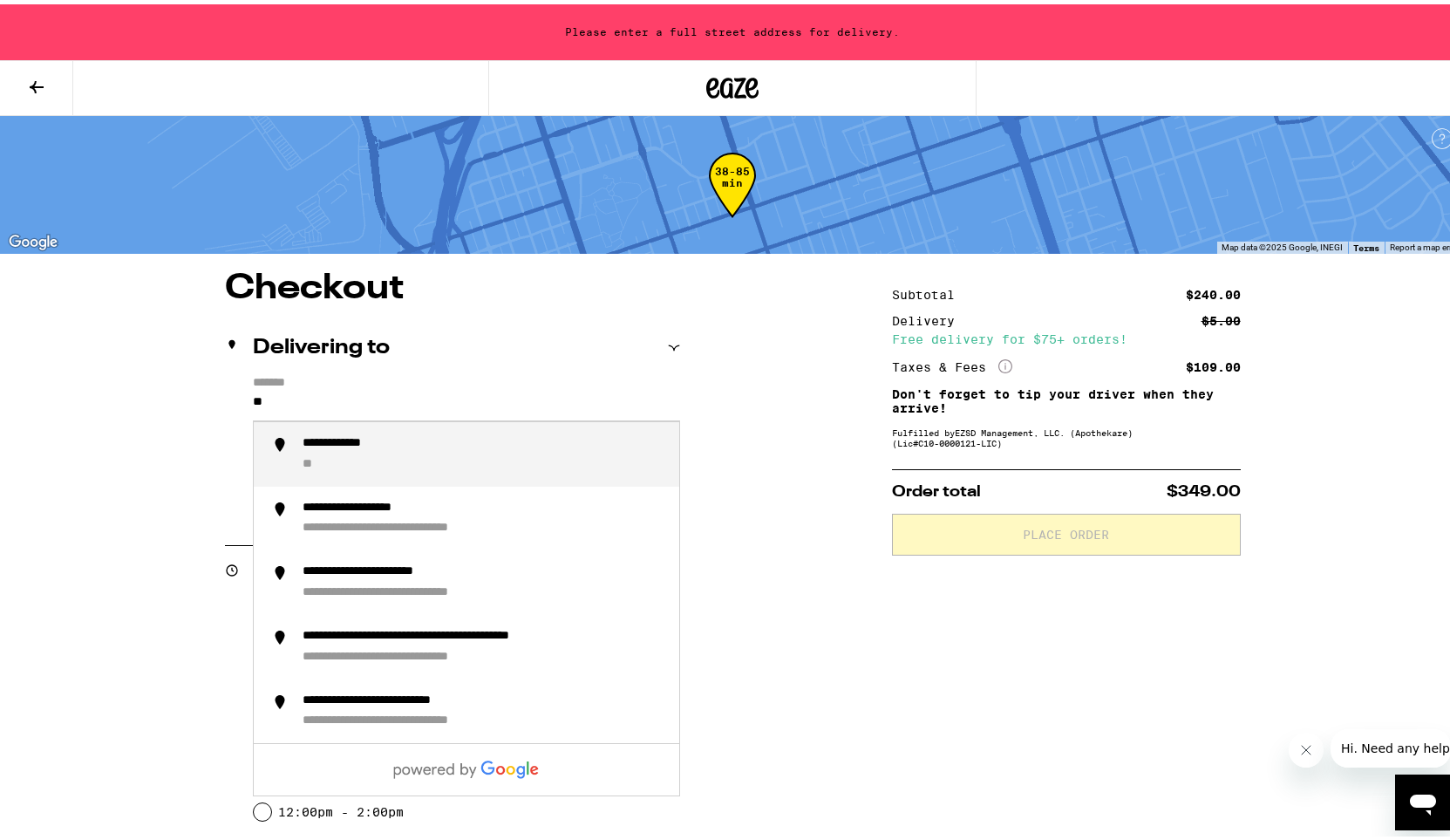
type input "*"
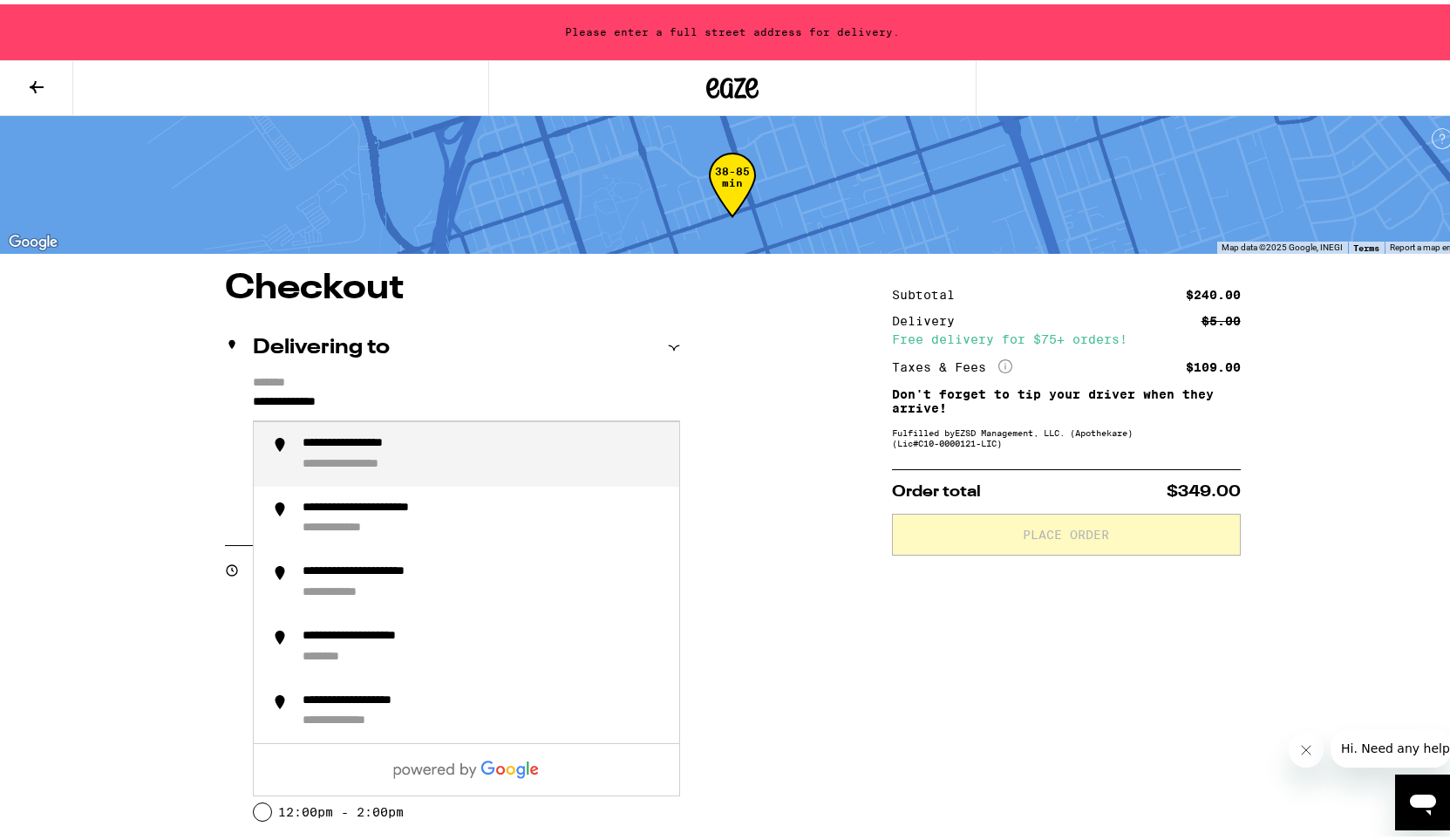
click at [318, 444] on div "**********" at bounding box center [374, 438] width 142 height 15
type input "**********"
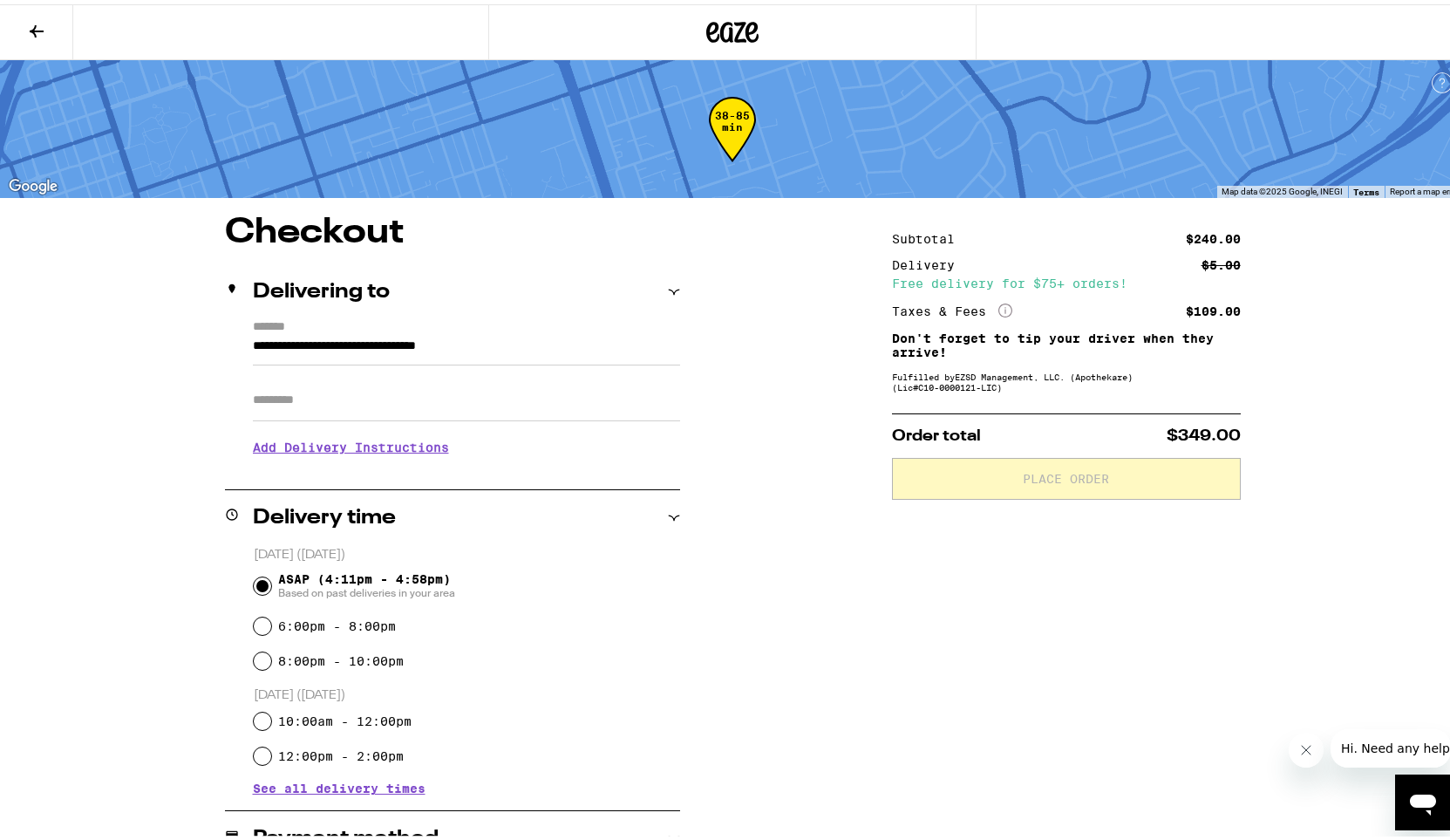
click at [461, 446] on h3 "Add Delivery Instructions" at bounding box center [466, 443] width 428 height 40
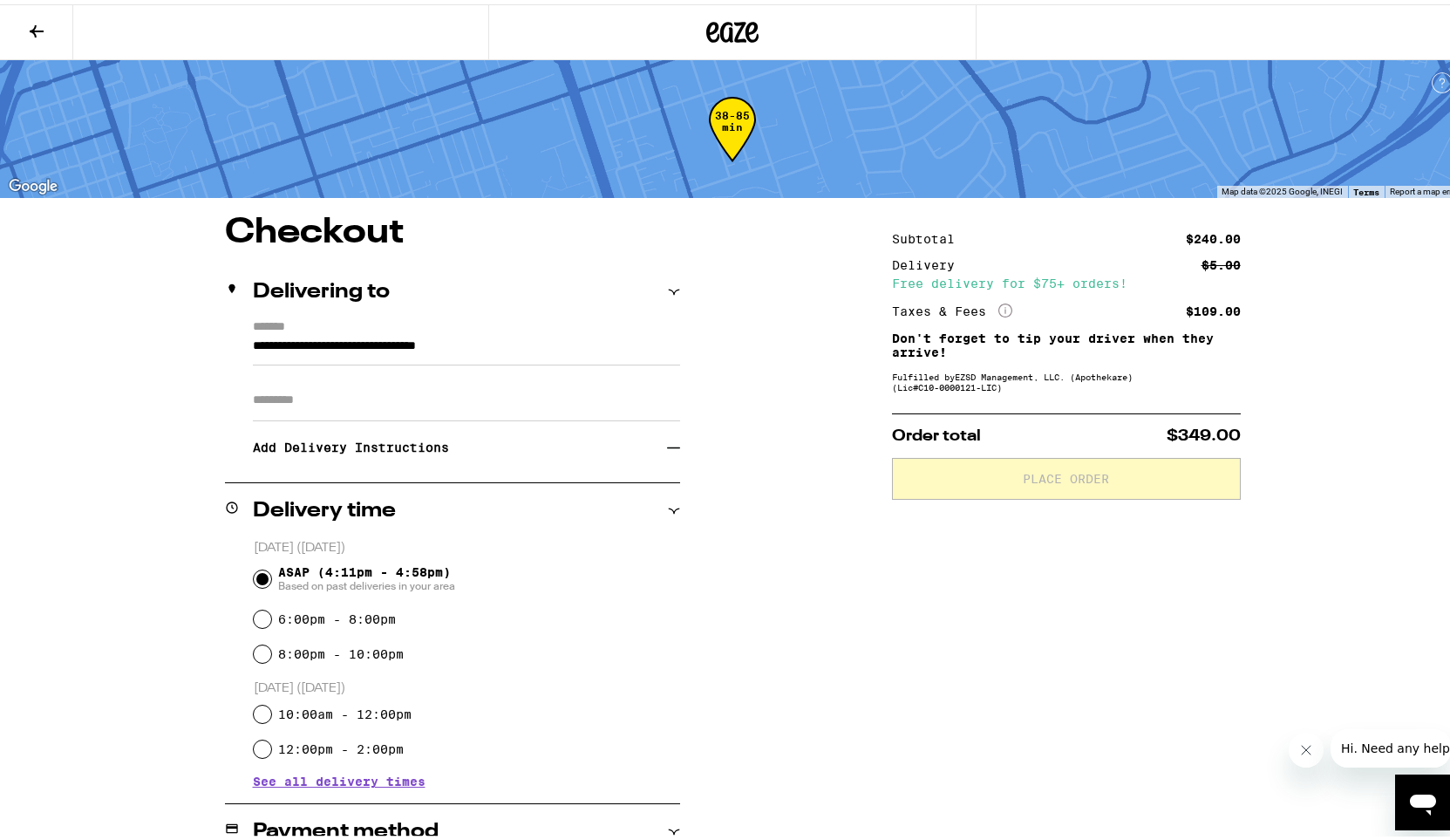
click at [461, 452] on h3 "Add Delivery Instructions" at bounding box center [459, 443] width 414 height 40
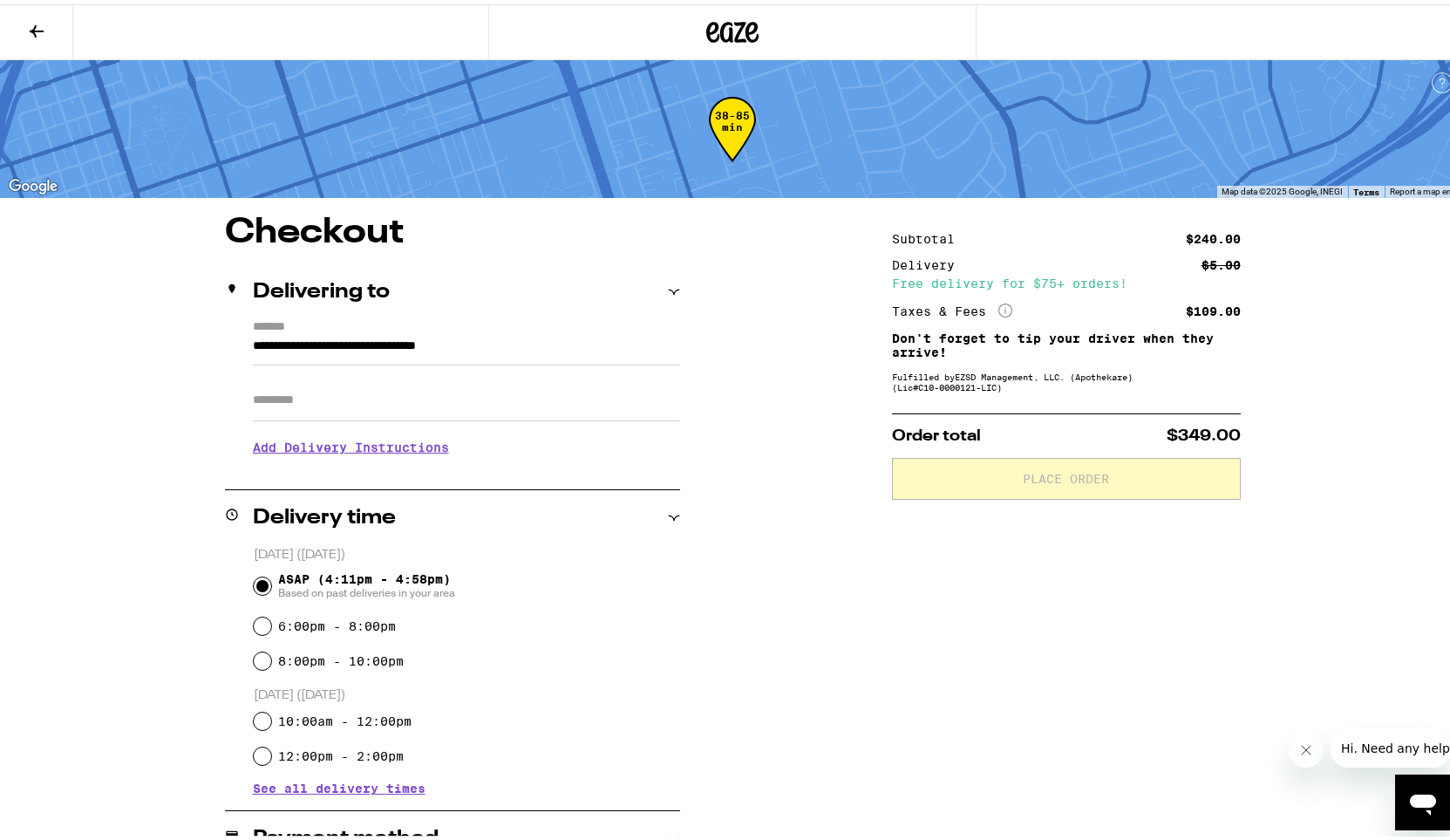
click at [426, 449] on h3 "Add Delivery Instructions" at bounding box center [466, 443] width 428 height 40
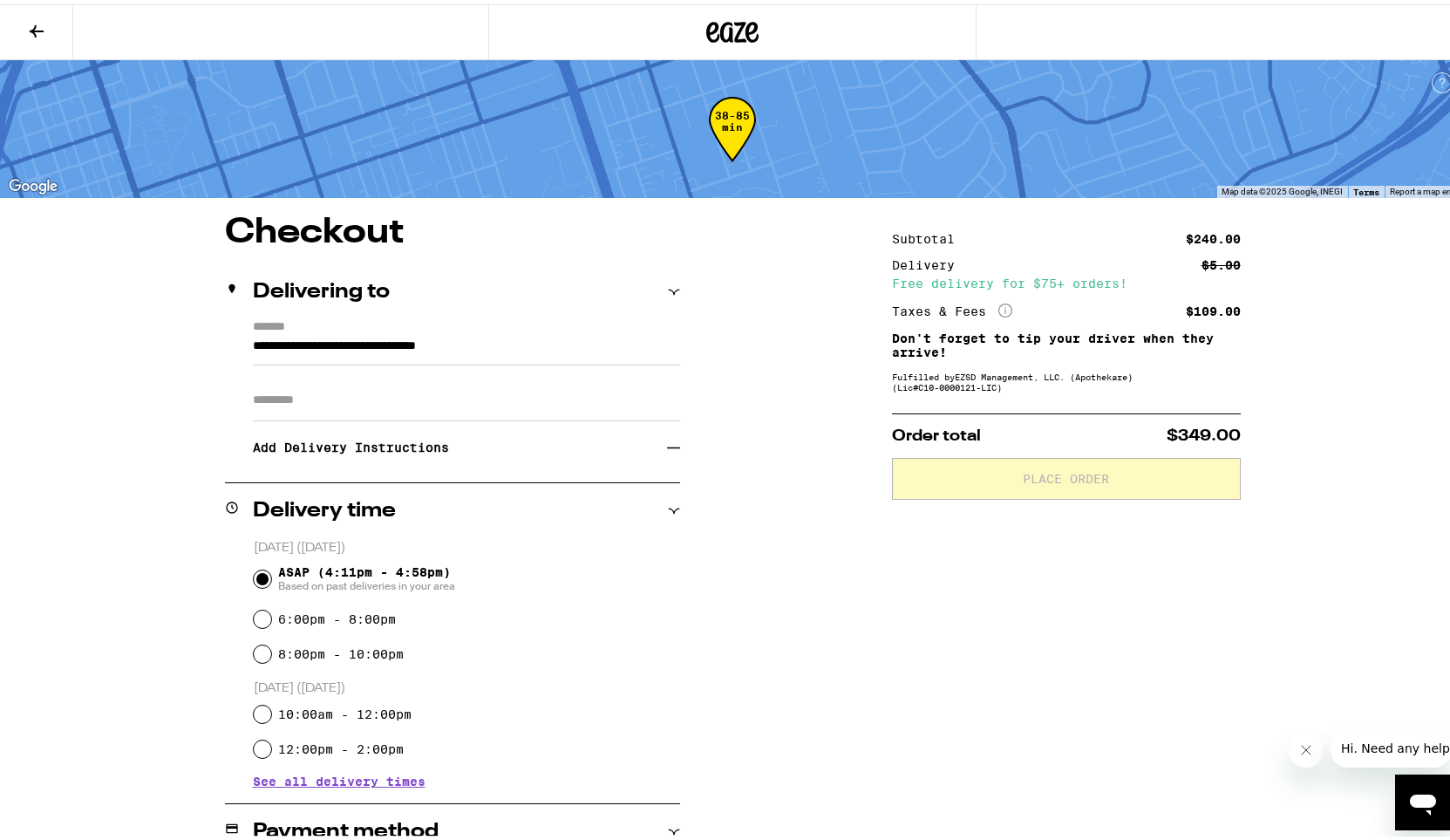
click at [668, 450] on icon at bounding box center [674, 443] width 13 height 13
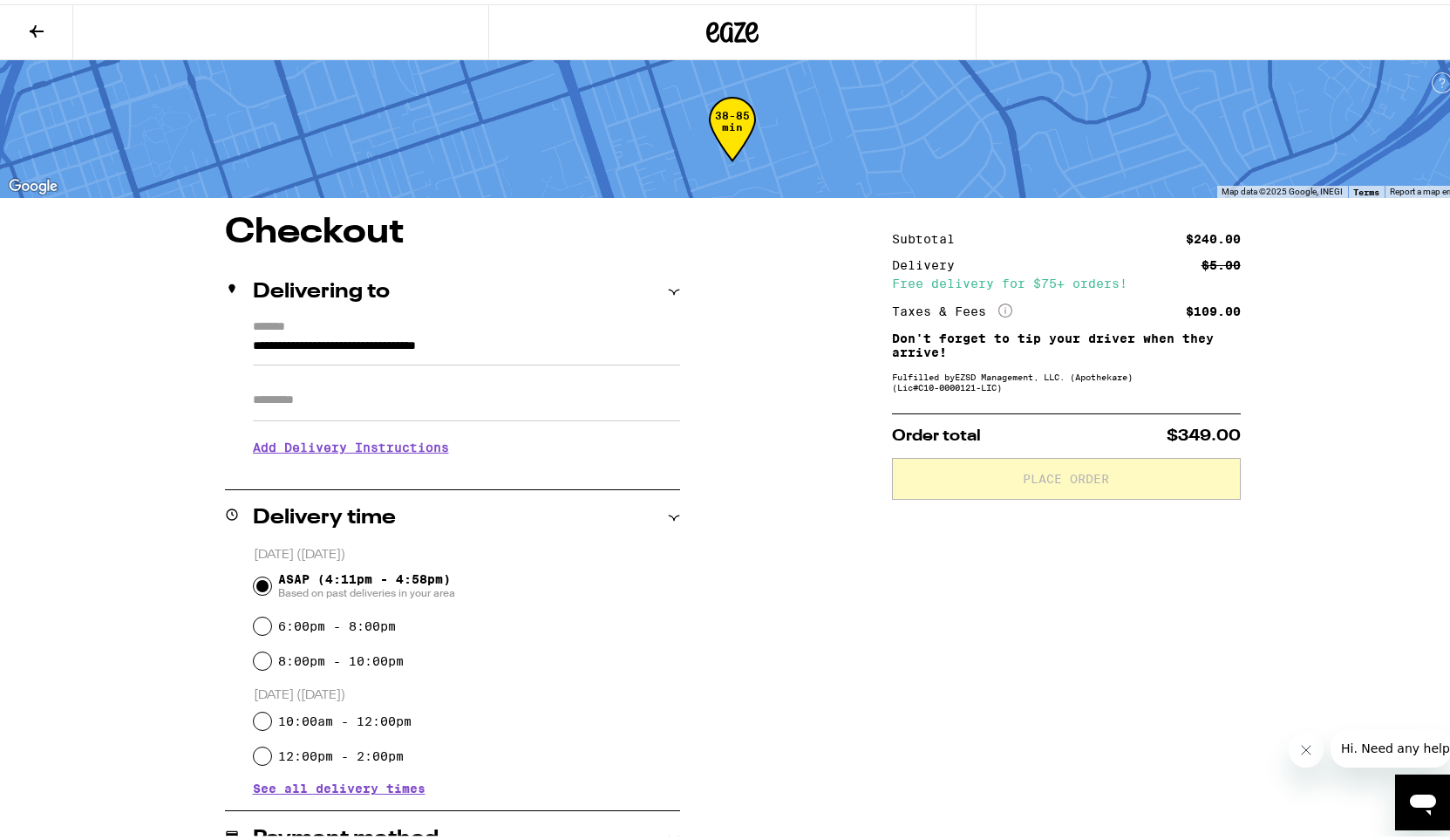
click at [322, 447] on h3 "Add Delivery Instructions" at bounding box center [466, 443] width 428 height 40
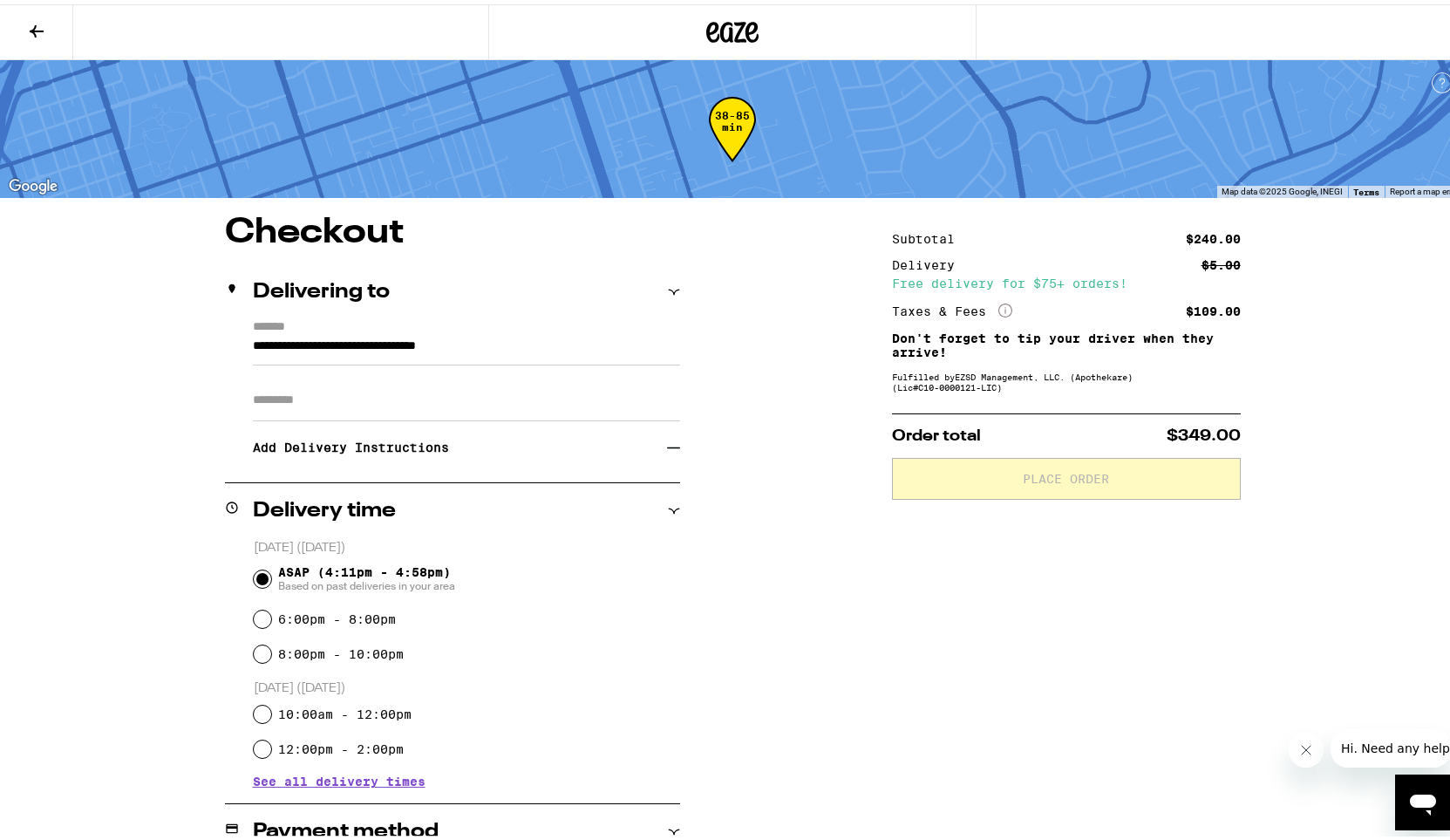
click at [314, 407] on input "Apt/Suite" at bounding box center [466, 395] width 428 height 42
click at [307, 453] on h3 "Add Delivery Instructions" at bounding box center [459, 443] width 414 height 40
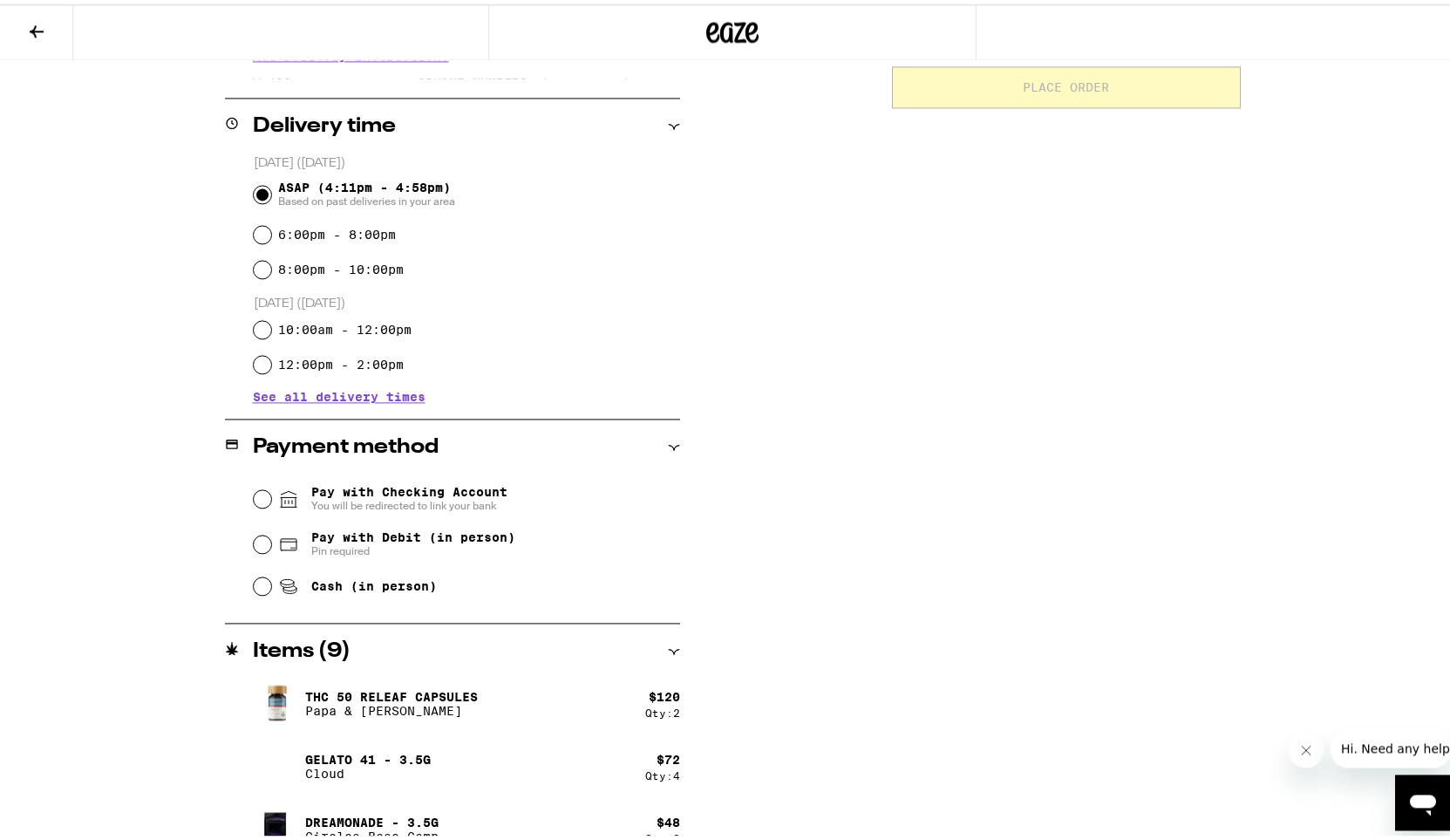
scroll to position [393, 0]
click at [253, 584] on input "Cash (in person)" at bounding box center [261, 580] width 17 height 17
radio input "true"
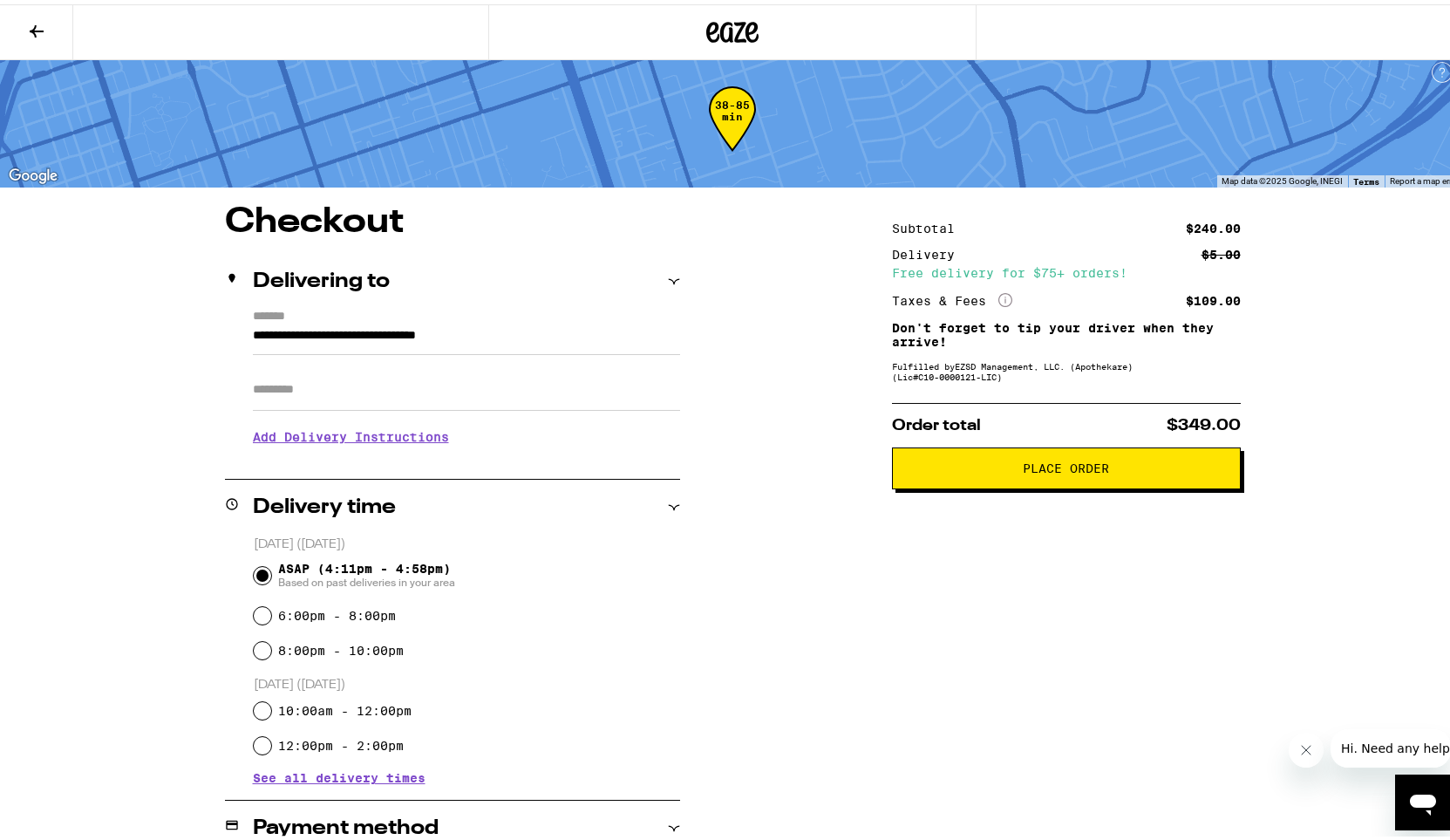
scroll to position [8, 0]
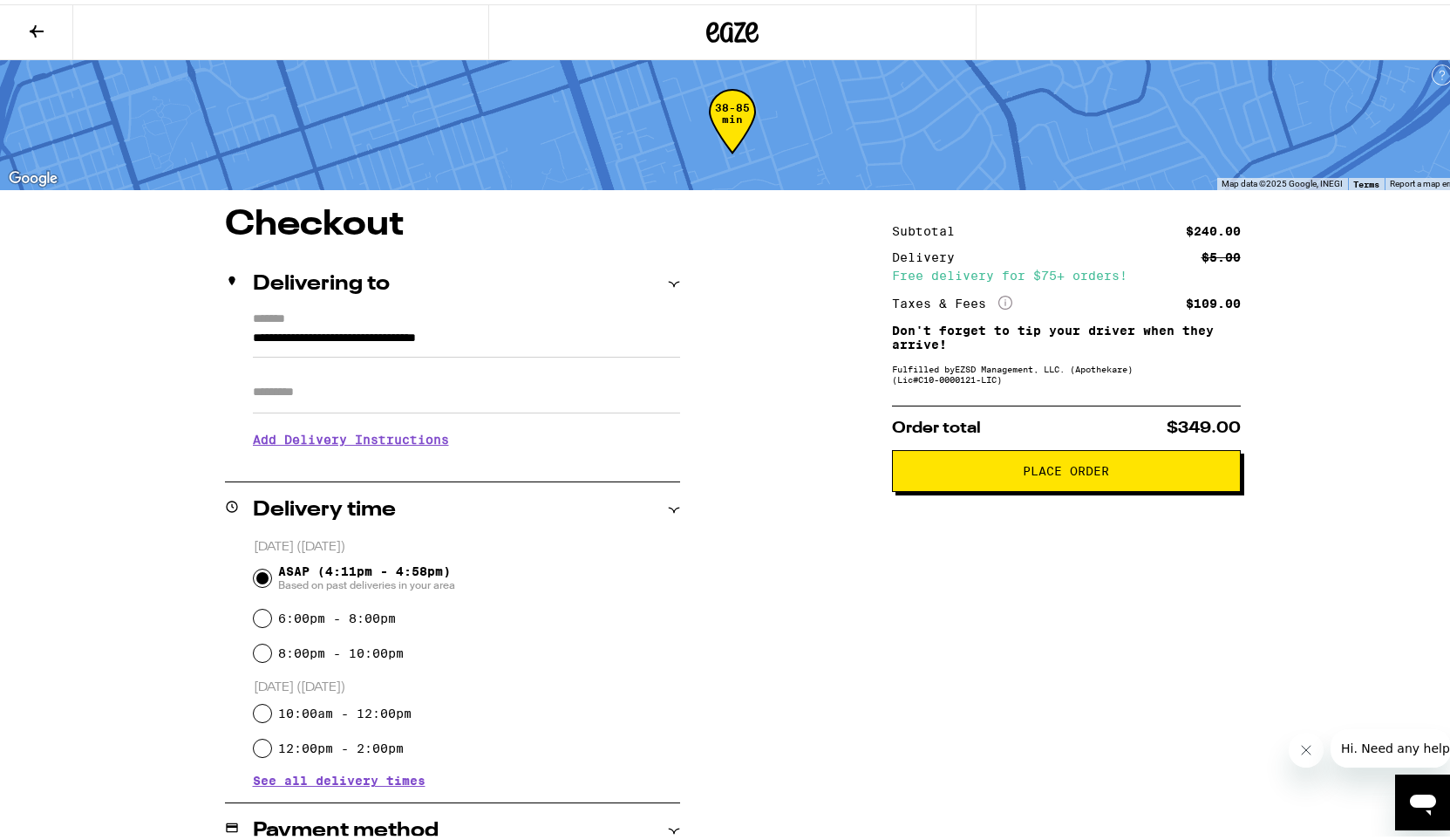
click at [442, 444] on h3 "Add Delivery Instructions" at bounding box center [466, 435] width 428 height 40
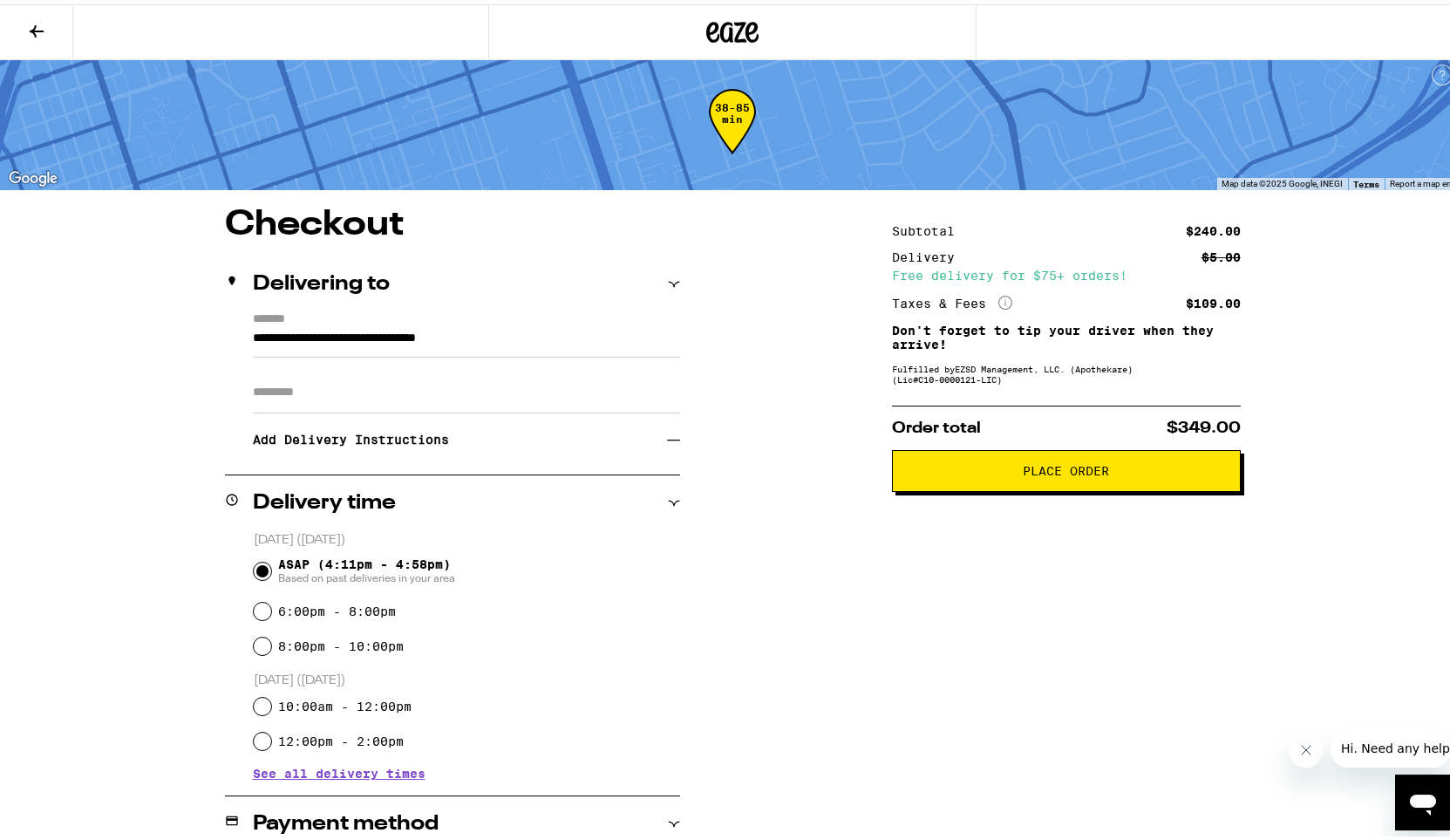
click at [503, 439] on h3 "Add Delivery Instructions" at bounding box center [459, 435] width 414 height 40
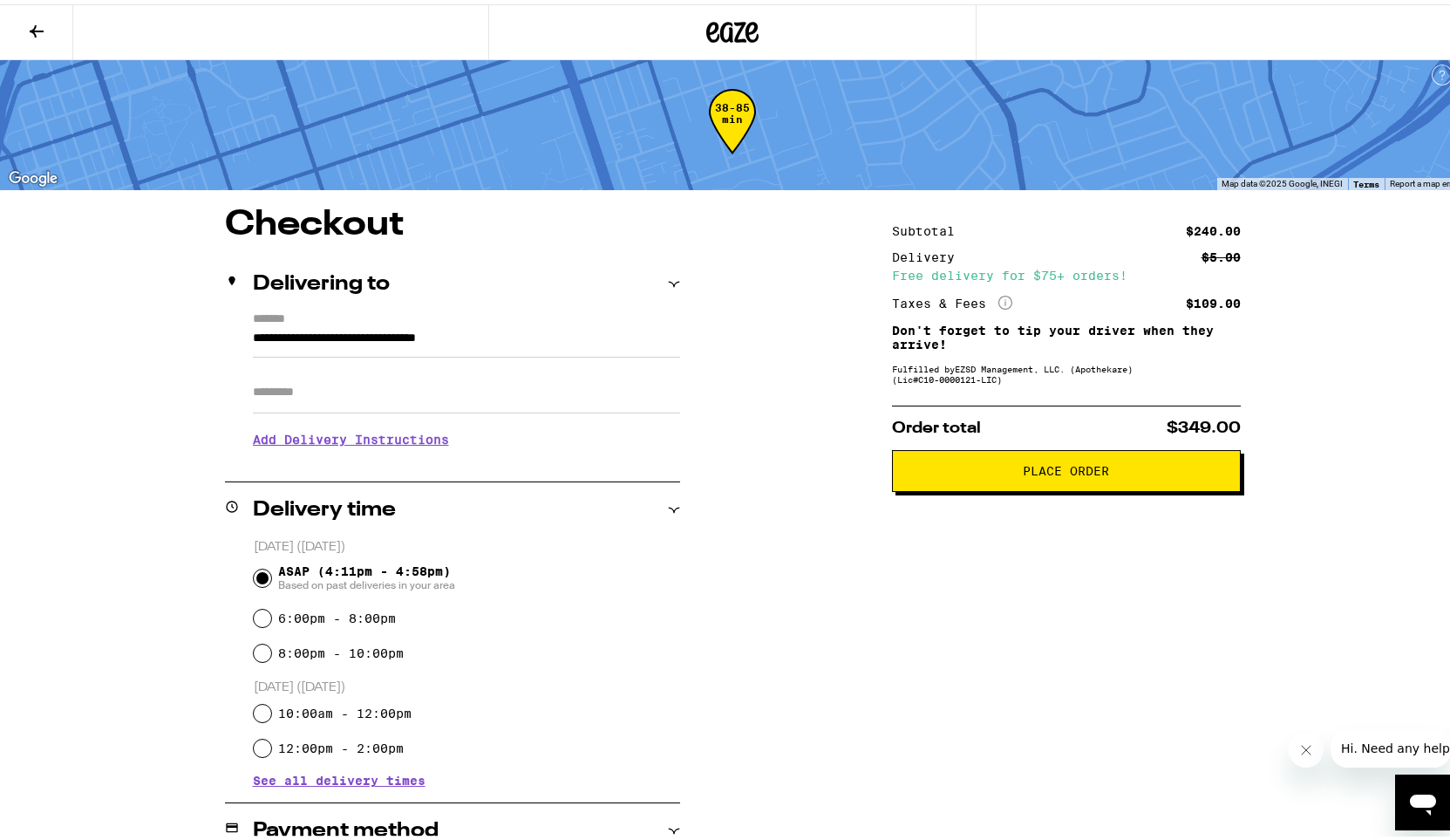
click at [503, 439] on h3 "Add Delivery Instructions" at bounding box center [466, 435] width 428 height 40
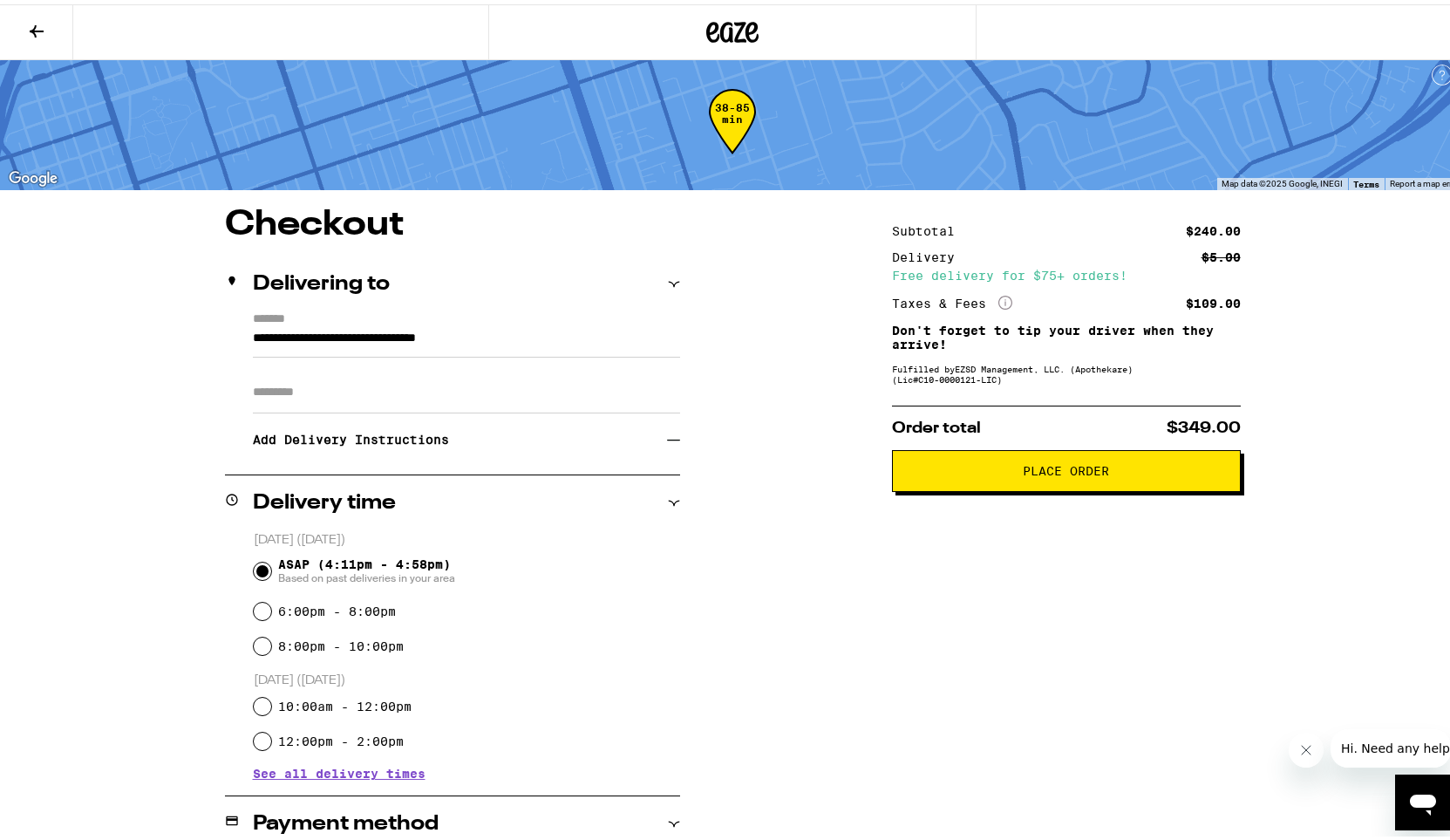
click at [353, 441] on h3 "Add Delivery Instructions" at bounding box center [459, 435] width 414 height 40
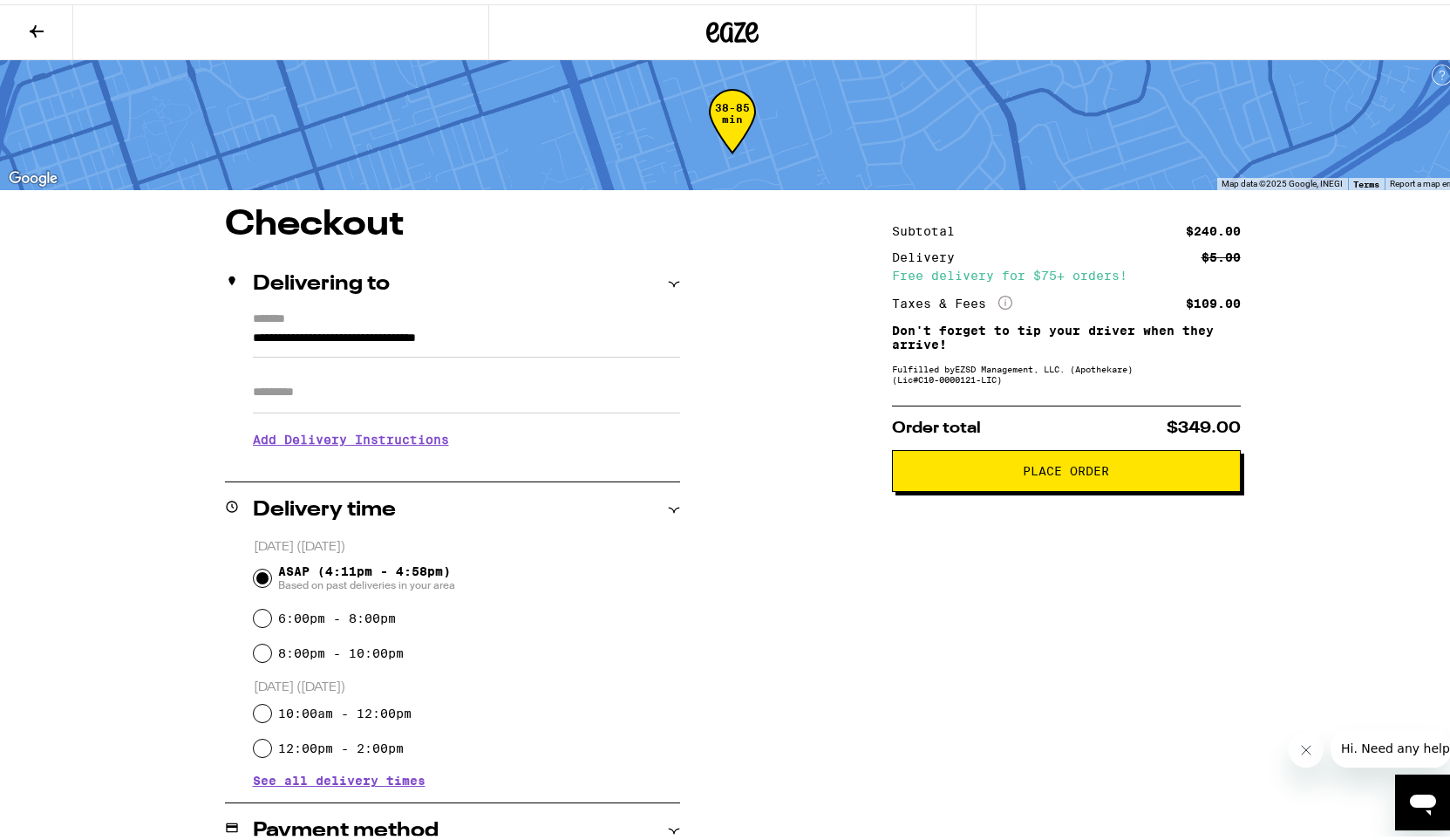
click at [1077, 473] on span "Place Order" at bounding box center [1066, 467] width 86 height 13
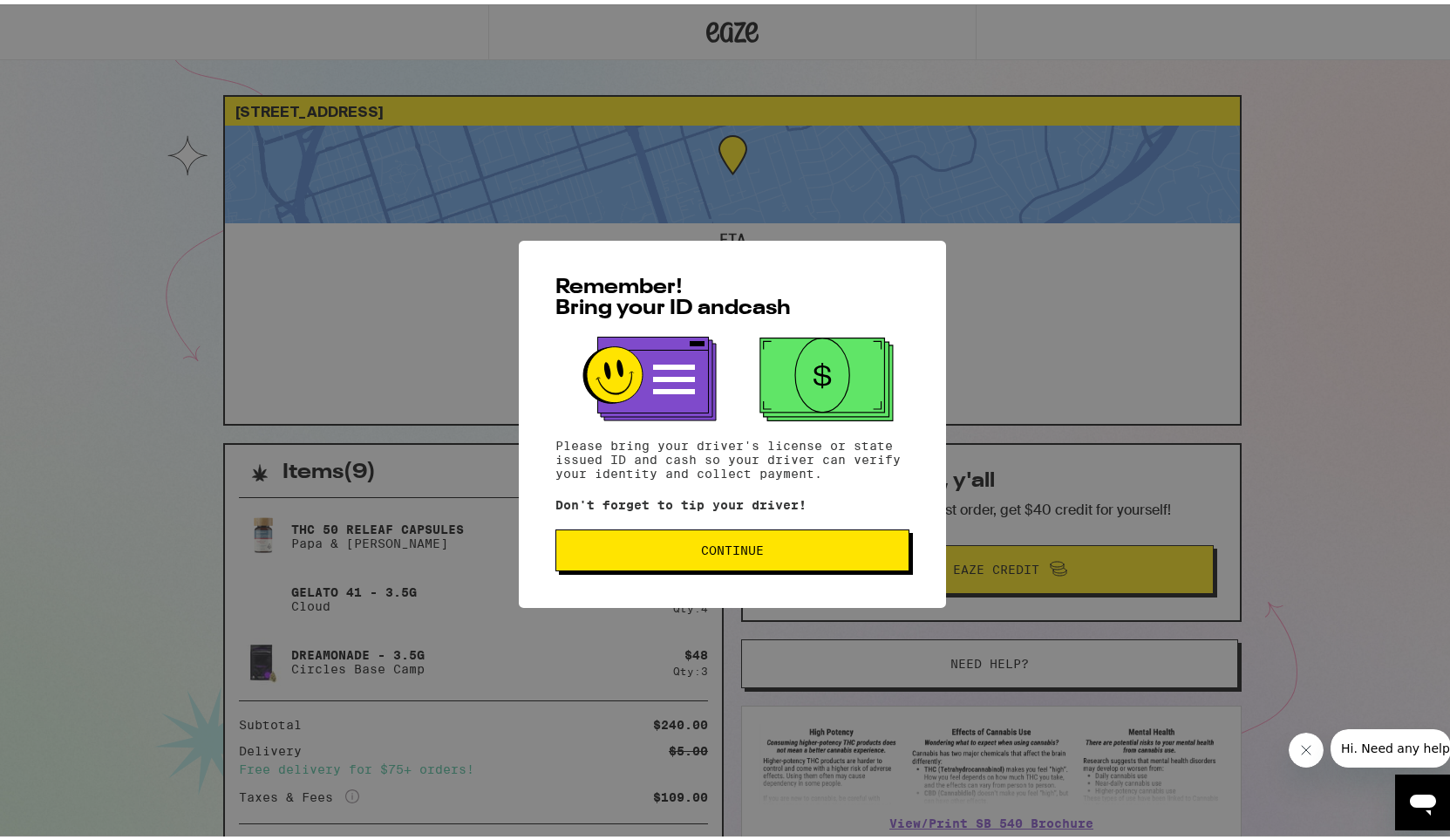
click at [743, 545] on span "Continue" at bounding box center [732, 546] width 63 height 13
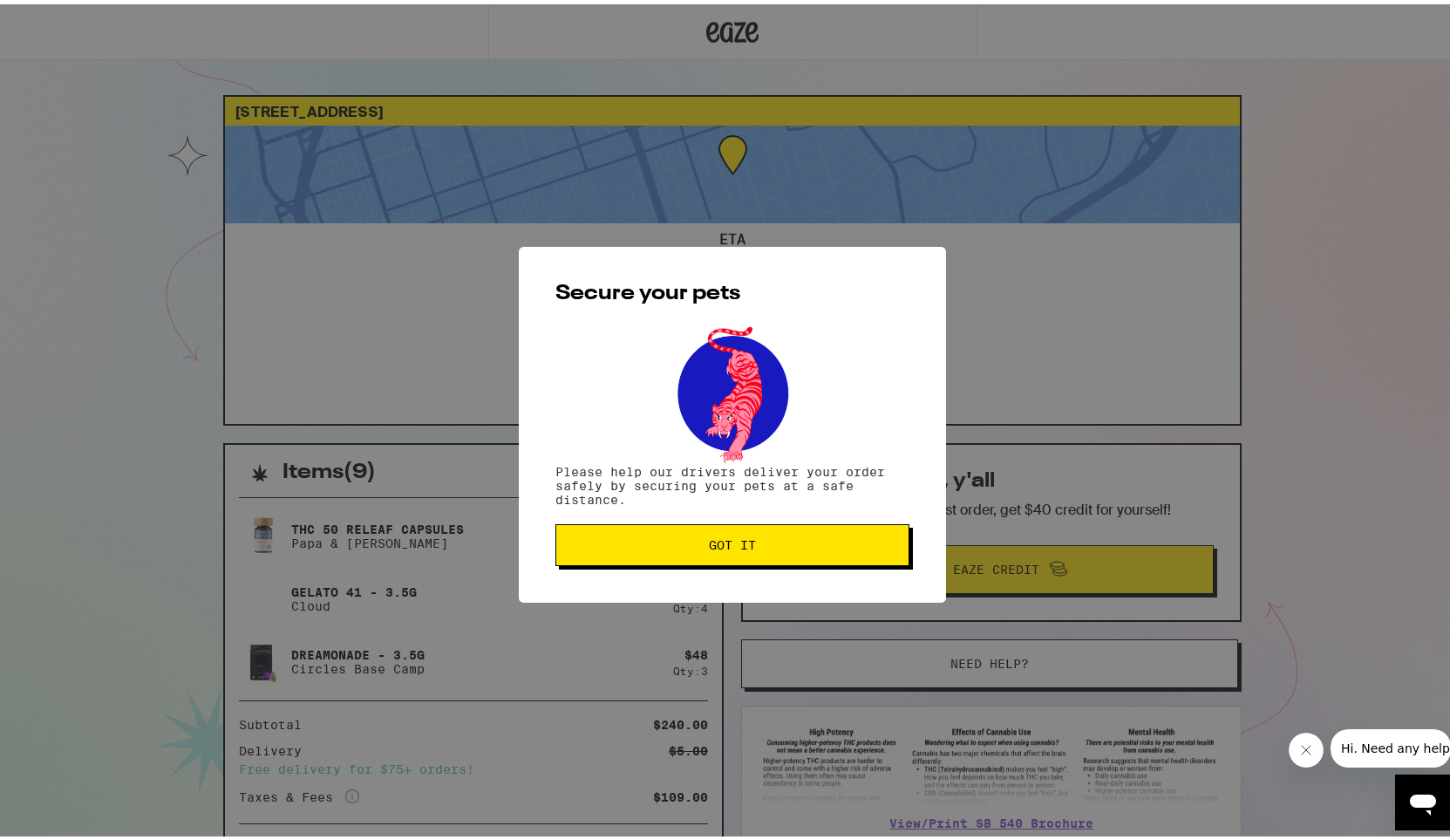
click at [723, 547] on span "Got it" at bounding box center [732, 541] width 47 height 13
